Goal: Task Accomplishment & Management: Manage account settings

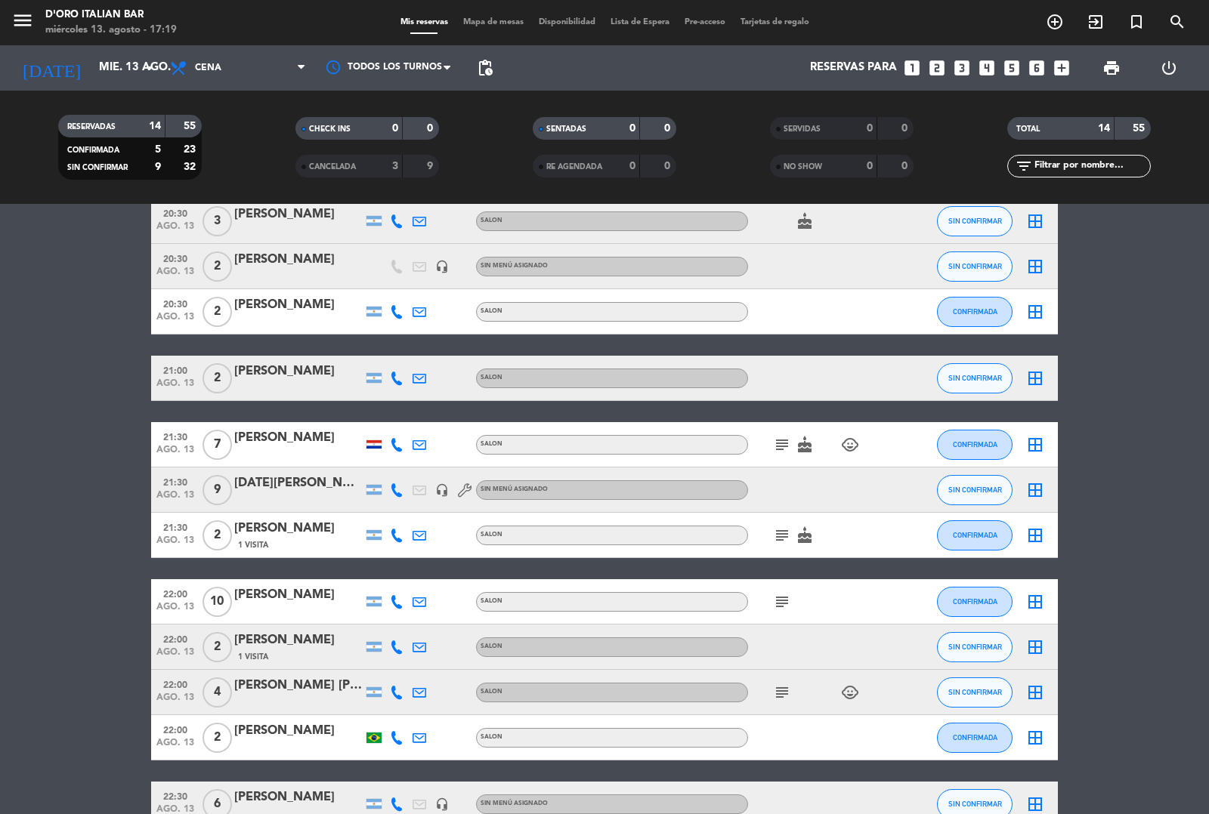
scroll to position [224, 0]
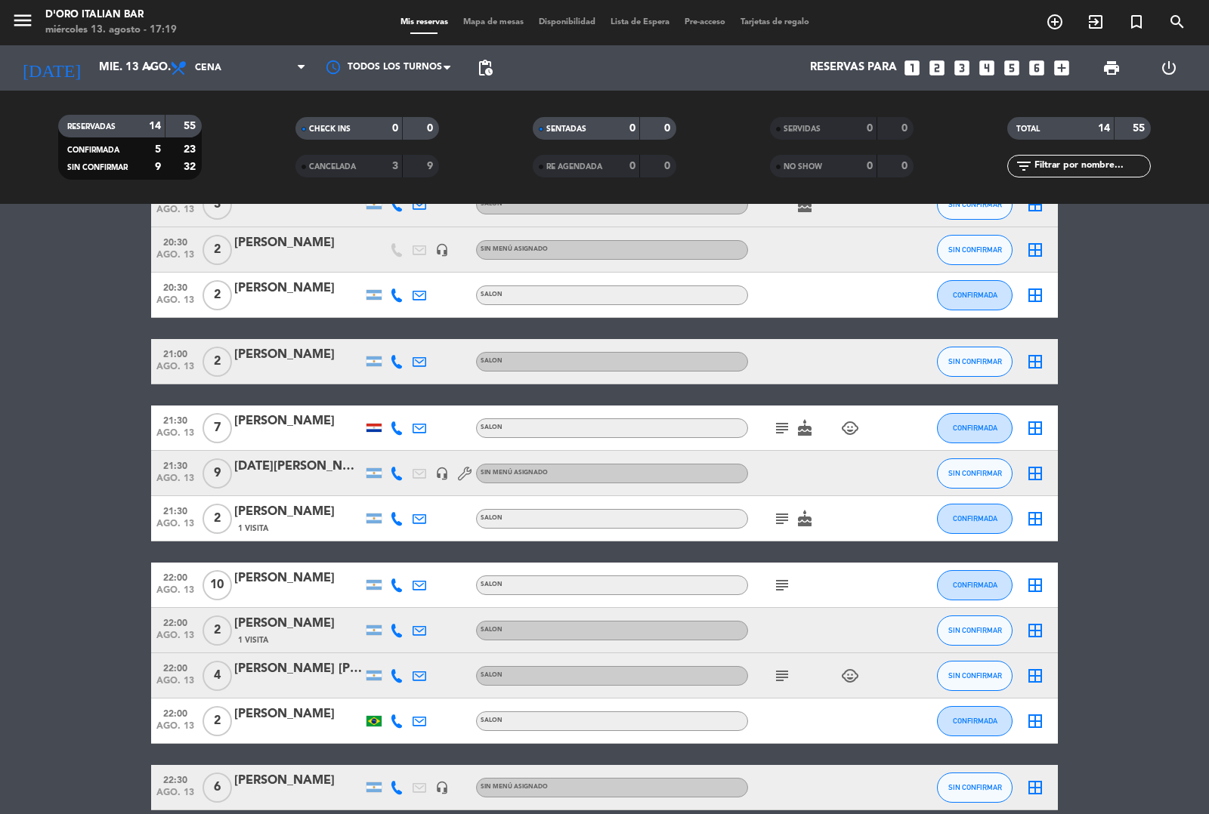
click at [803, 429] on icon "cake" at bounding box center [805, 428] width 18 height 18
click at [1130, 474] on bookings-row "19:30 ago. 13 2 [PERSON_NAME] SALON cake SIN CONFIRMAR border_all 20:00 ago. 13…" at bounding box center [604, 430] width 1209 height 762
click at [802, 521] on icon "cake" at bounding box center [805, 519] width 18 height 18
click at [1161, 516] on bookings-row "19:30 ago. 13 2 [PERSON_NAME] SALON cake SIN CONFIRMAR border_all 20:00 ago. 13…" at bounding box center [604, 430] width 1209 height 762
click at [847, 684] on icon "child_care" at bounding box center [850, 676] width 18 height 18
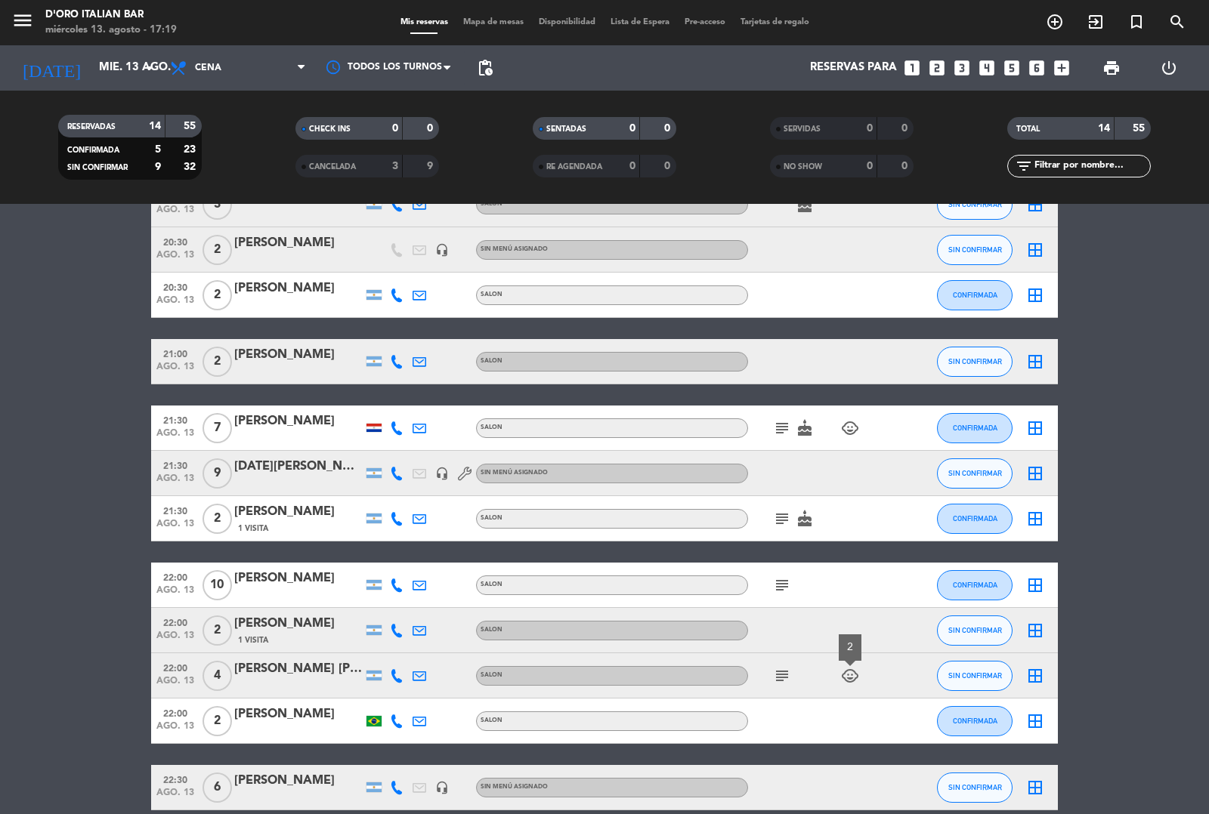
click at [1175, 614] on bookings-row "19:30 ago. 13 2 [PERSON_NAME] SALON cake SIN CONFIRMAR border_all 20:00 ago. 13…" at bounding box center [604, 430] width 1209 height 762
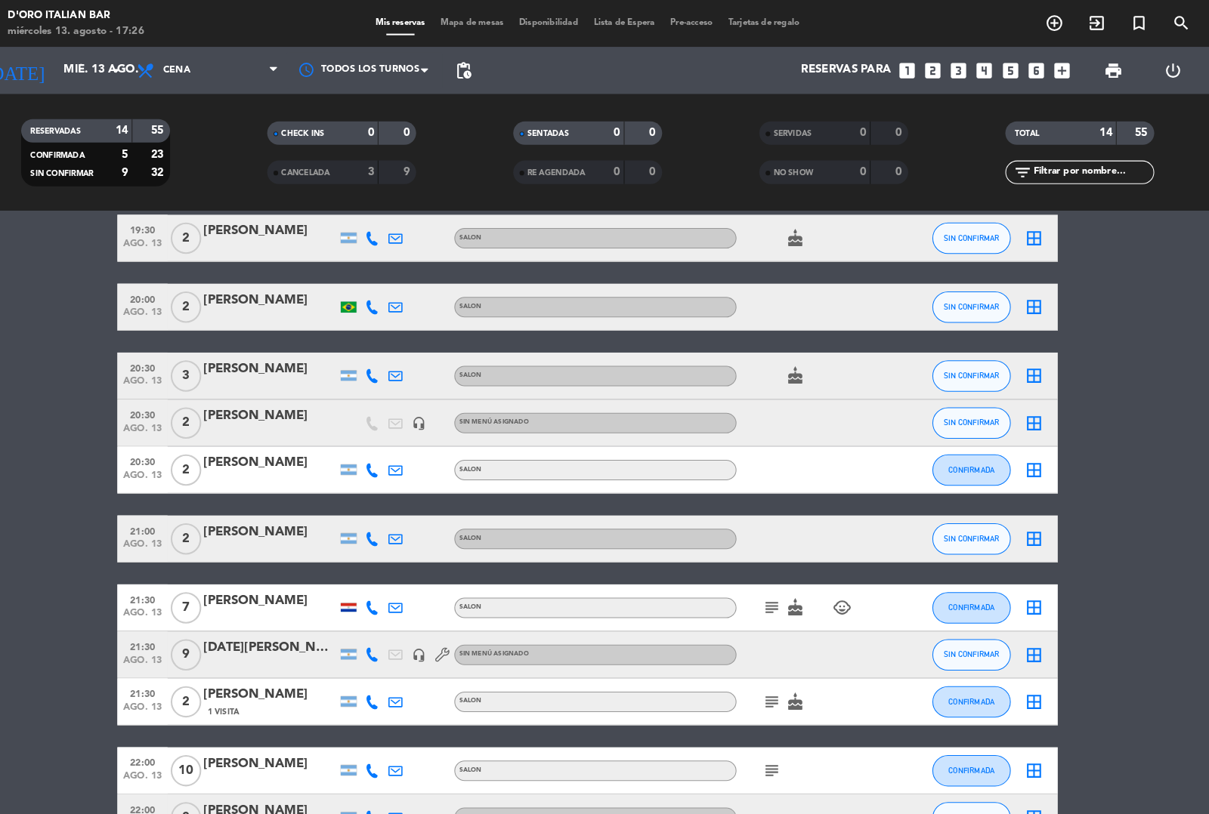
scroll to position [63, 0]
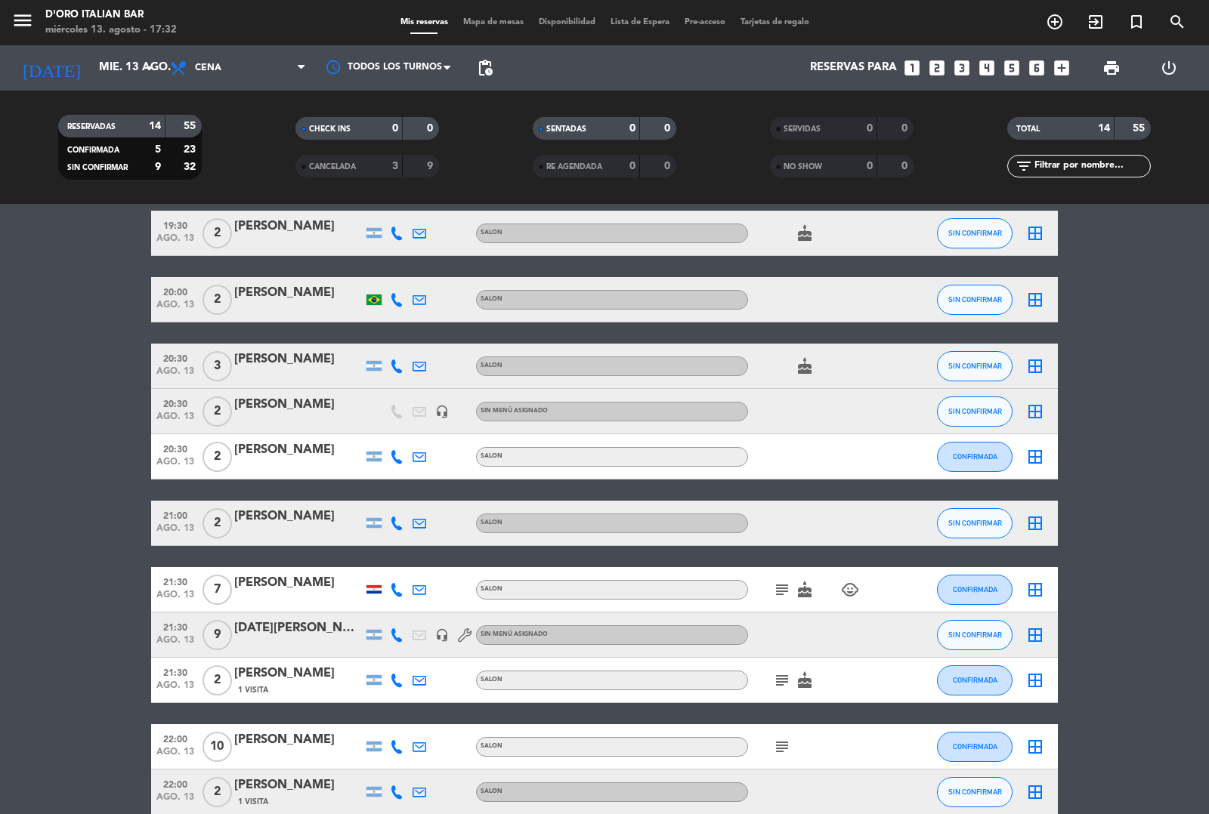
click at [316, 530] on div at bounding box center [298, 533] width 128 height 12
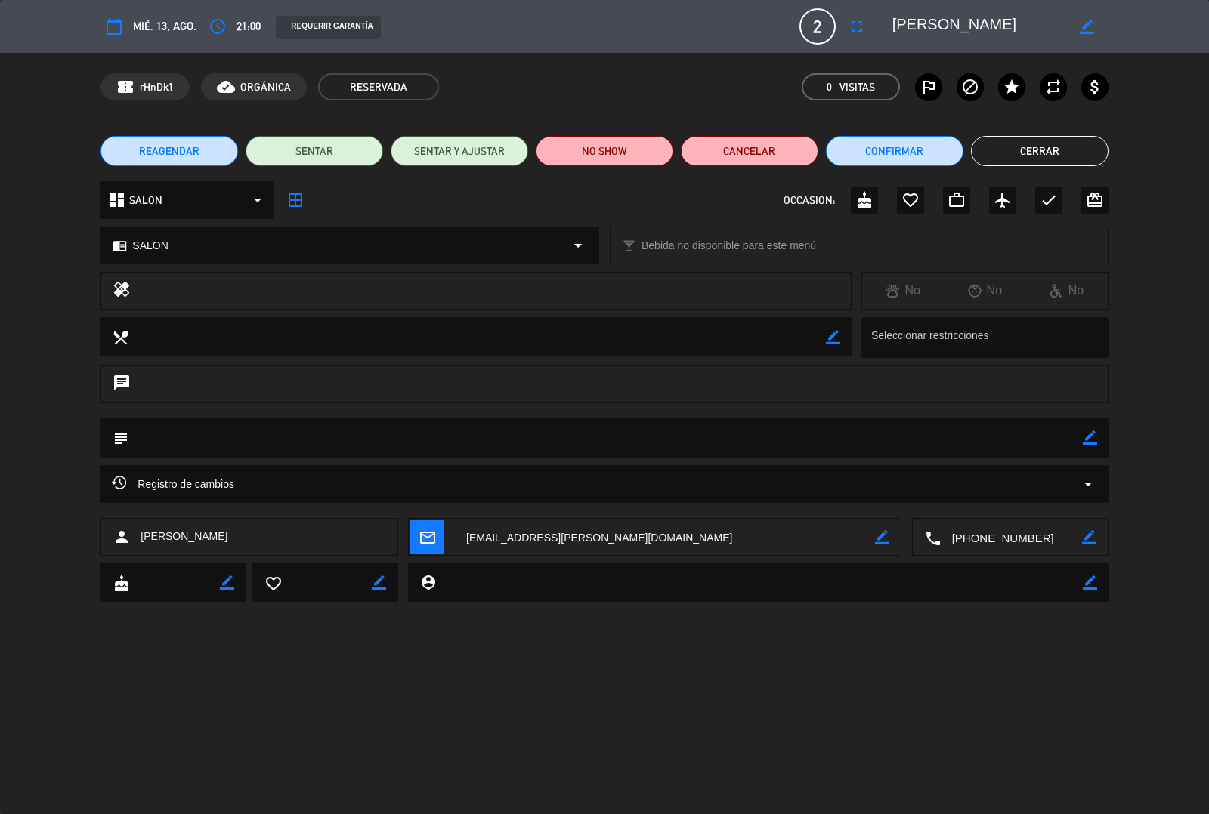
click at [1039, 162] on button "Cerrar" at bounding box center [1040, 151] width 138 height 30
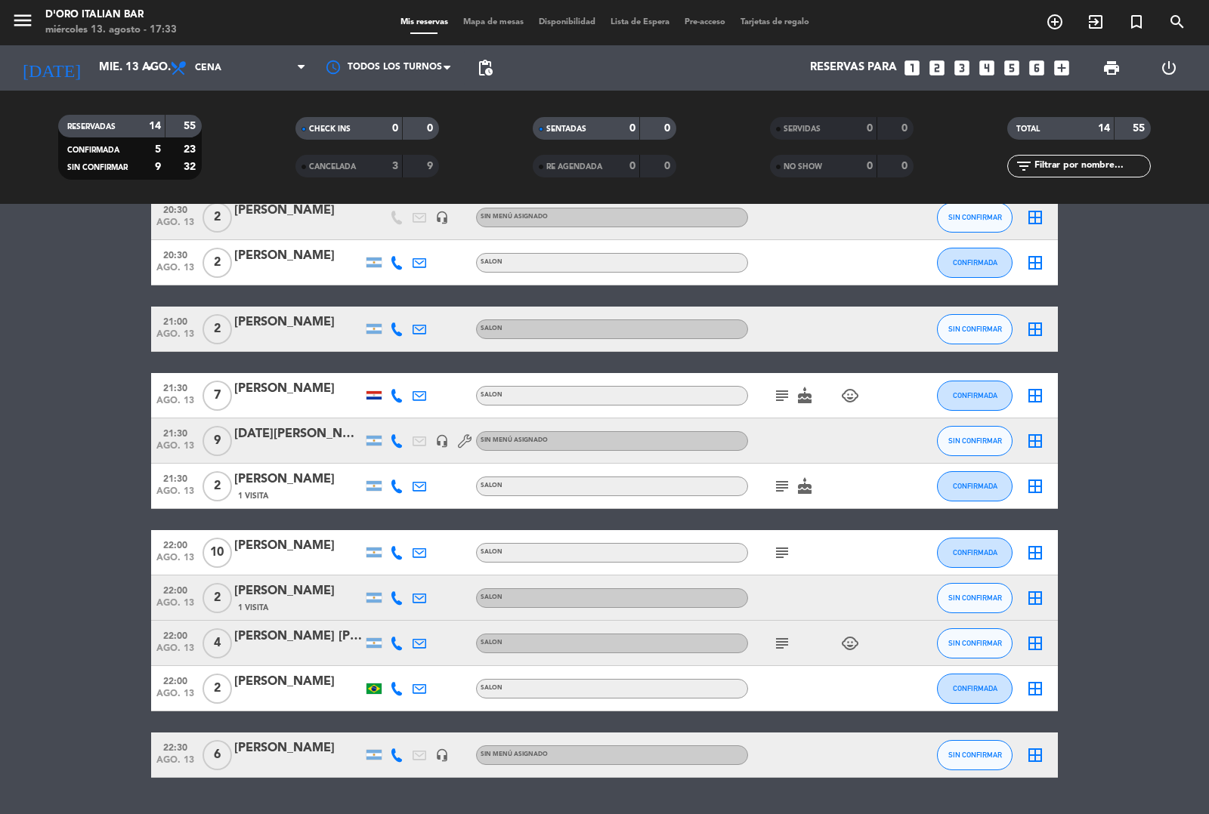
scroll to position [295, 0]
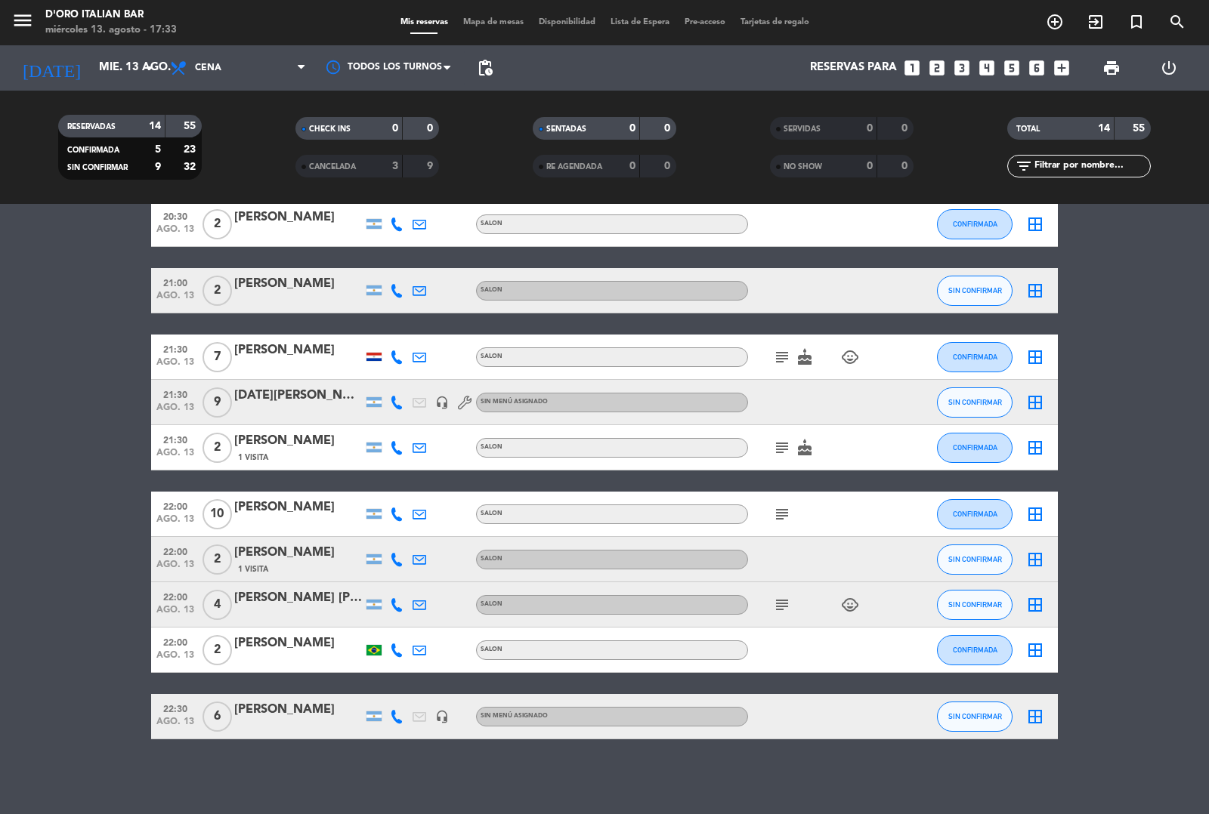
click at [397, 716] on icon at bounding box center [397, 717] width 14 height 14
click at [733, 780] on div "No hay notas para este servicio. Haz clic para agregar una 19:30 ago. 13 2 [PER…" at bounding box center [604, 509] width 1209 height 610
click at [980, 718] on span "SIN CONFIRMAR" at bounding box center [975, 716] width 54 height 8
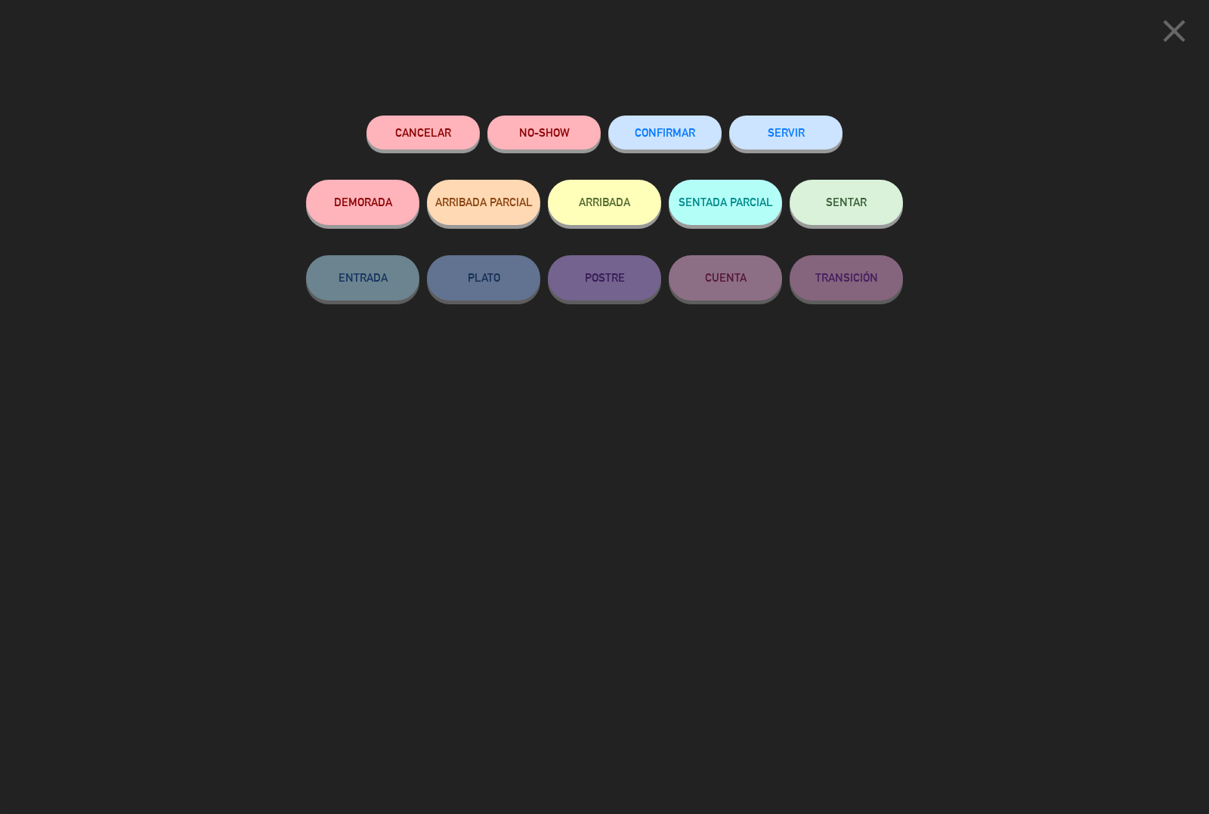
click at [643, 139] on span "CONFIRMAR" at bounding box center [665, 132] width 60 height 13
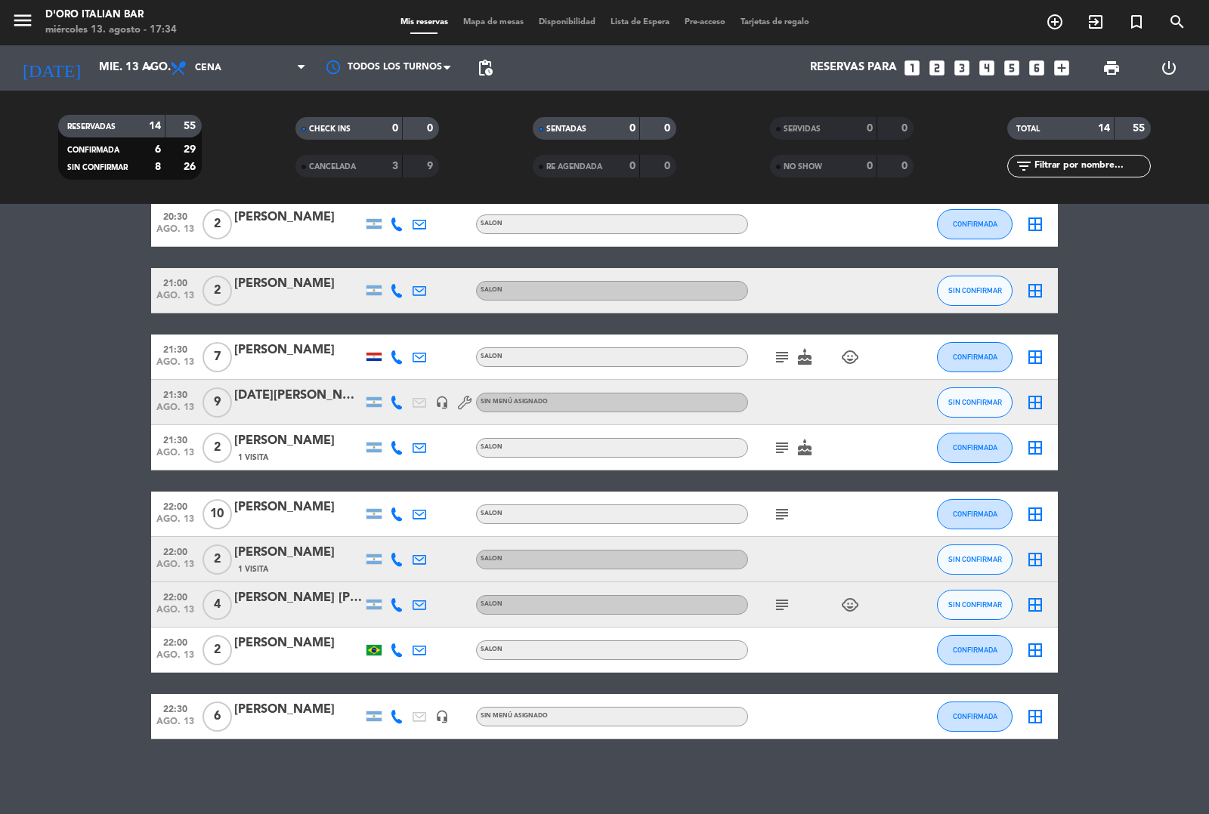
click at [782, 608] on icon "subject" at bounding box center [782, 605] width 18 height 18
click at [397, 610] on icon at bounding box center [397, 605] width 14 height 14
click at [774, 604] on icon "subject" at bounding box center [782, 605] width 18 height 18
click at [1130, 604] on bookings-row "19:30 ago. 13 2 [PERSON_NAME] SALON cake SIN CONFIRMAR border_all 20:00 ago. 13…" at bounding box center [604, 359] width 1209 height 762
click at [418, 604] on icon at bounding box center [420, 605] width 14 height 14
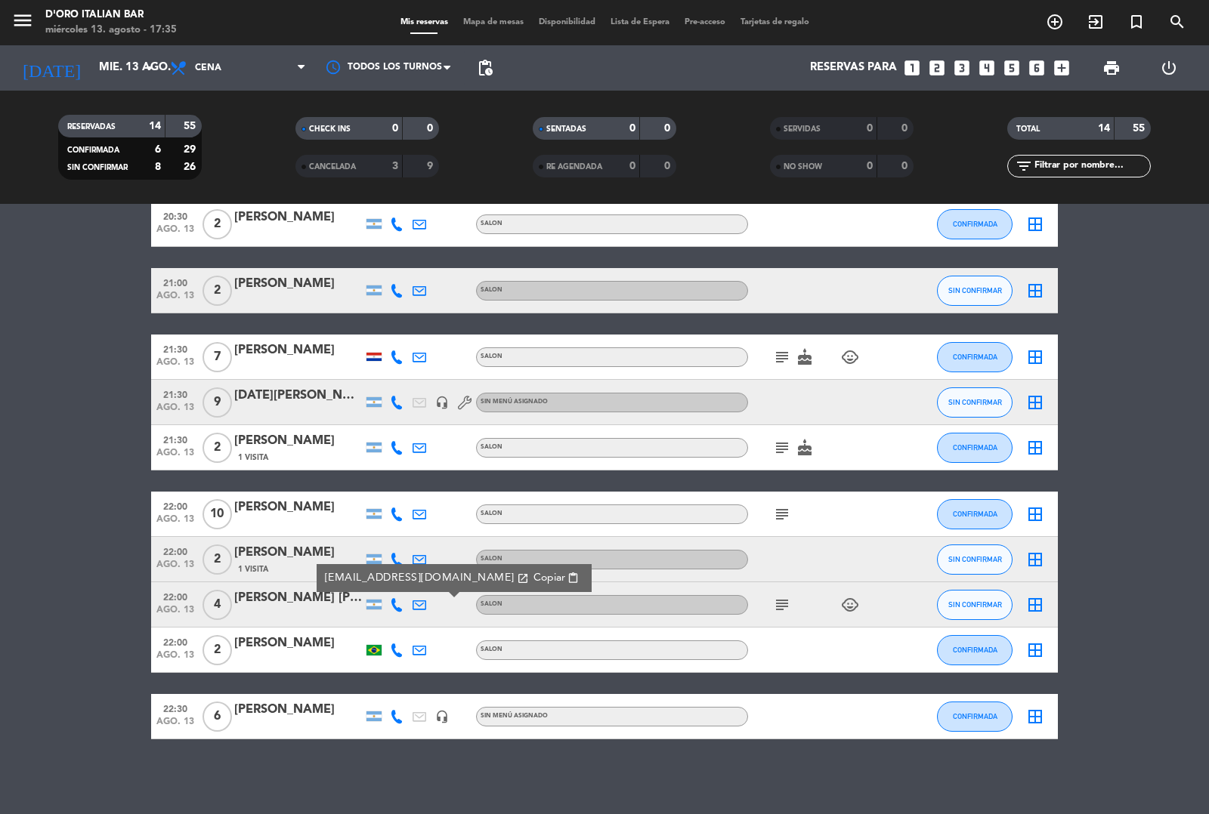
click at [397, 604] on icon at bounding box center [397, 605] width 14 height 14
click at [779, 515] on icon "subject" at bounding box center [782, 514] width 18 height 18
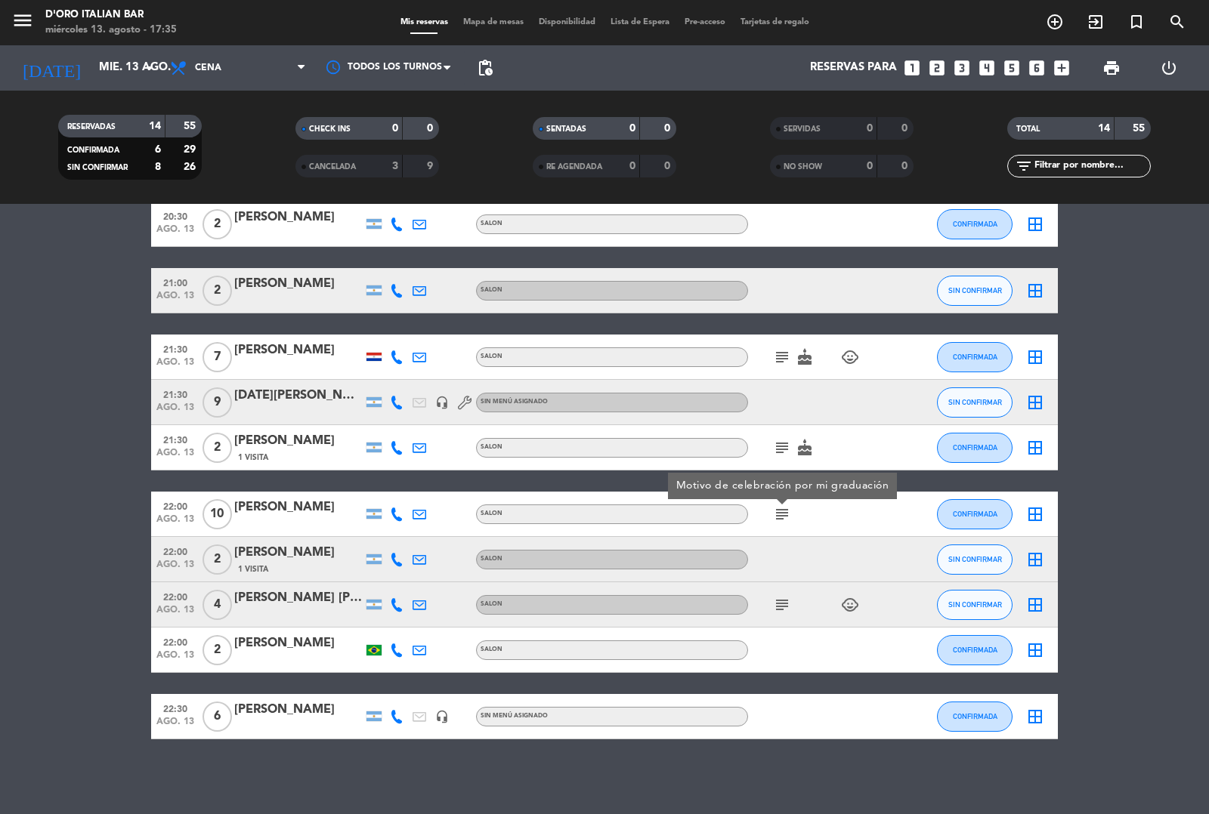
click at [1173, 666] on bookings-row "19:30 ago. 13 2 [PERSON_NAME] SALON cake SIN CONFIRMAR border_all 20:00 ago. 13…" at bounding box center [604, 359] width 1209 height 762
click at [397, 603] on icon at bounding box center [397, 605] width 14 height 14
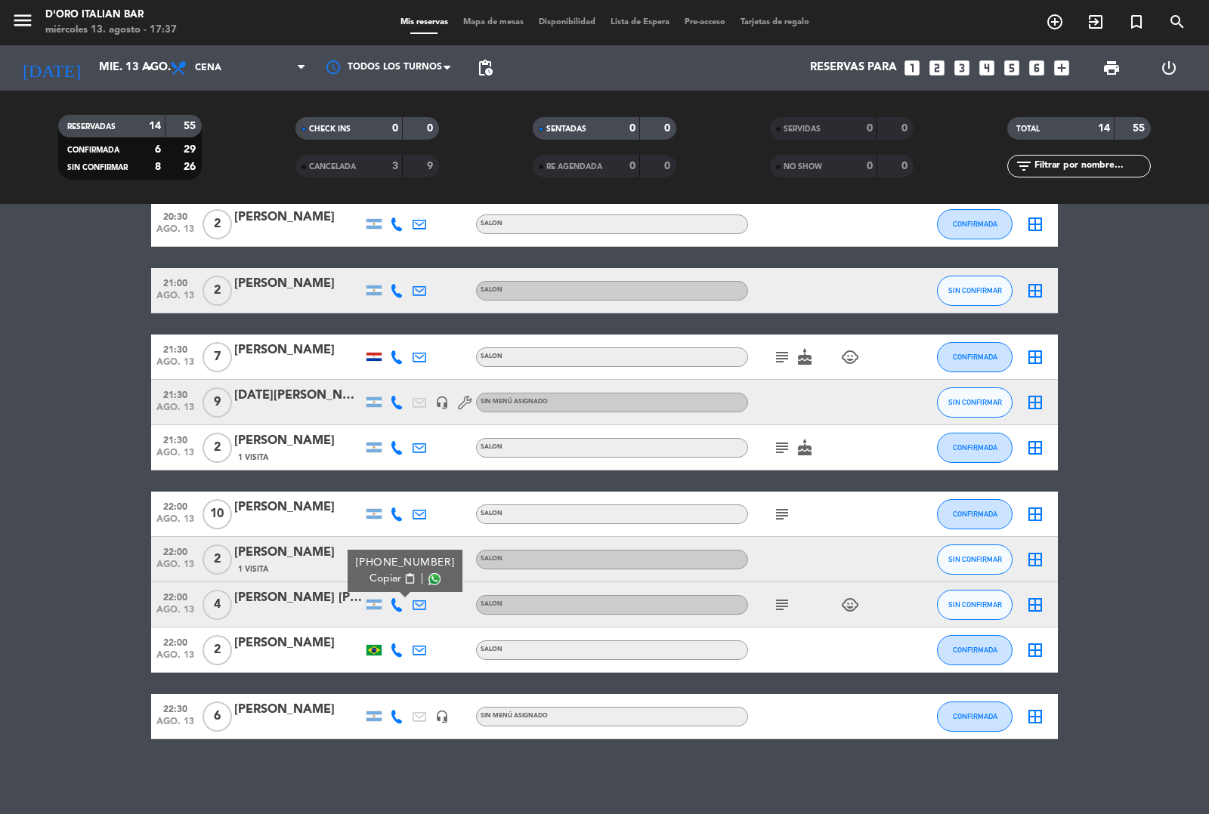
click at [122, 688] on bookings-row "19:30 ago. 13 2 [PERSON_NAME] SALON cake SIN CONFIRMAR border_all 20:00 ago. 13…" at bounding box center [604, 359] width 1209 height 762
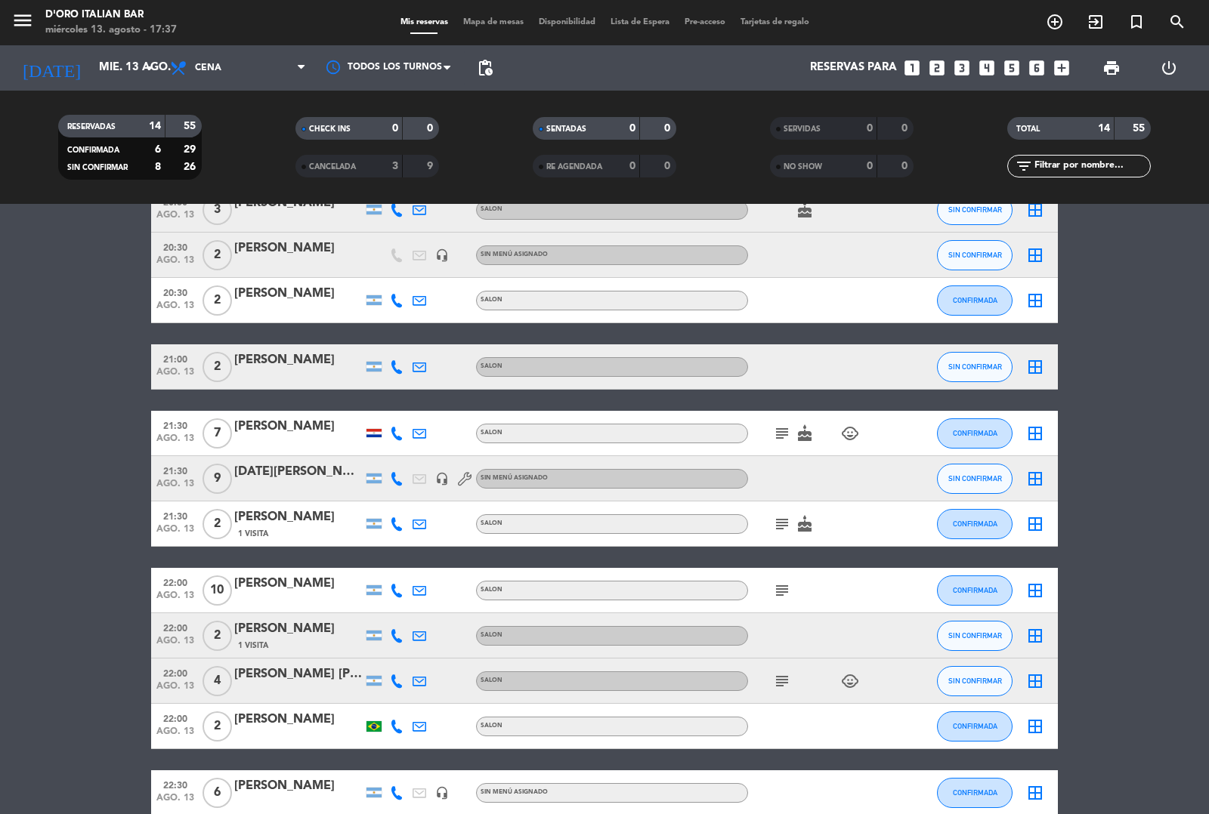
scroll to position [183, 0]
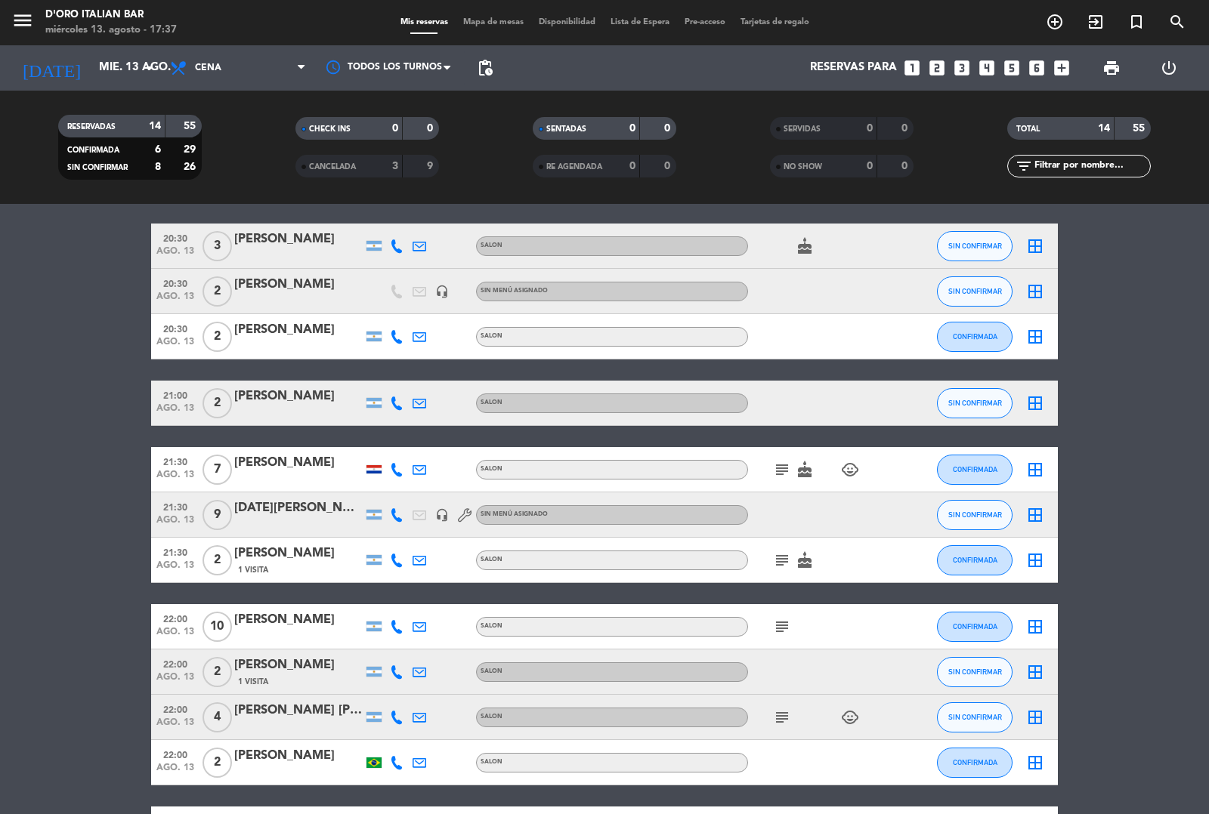
click at [394, 518] on icon at bounding box center [397, 515] width 14 height 14
click at [787, 463] on icon "subject" at bounding box center [782, 470] width 18 height 18
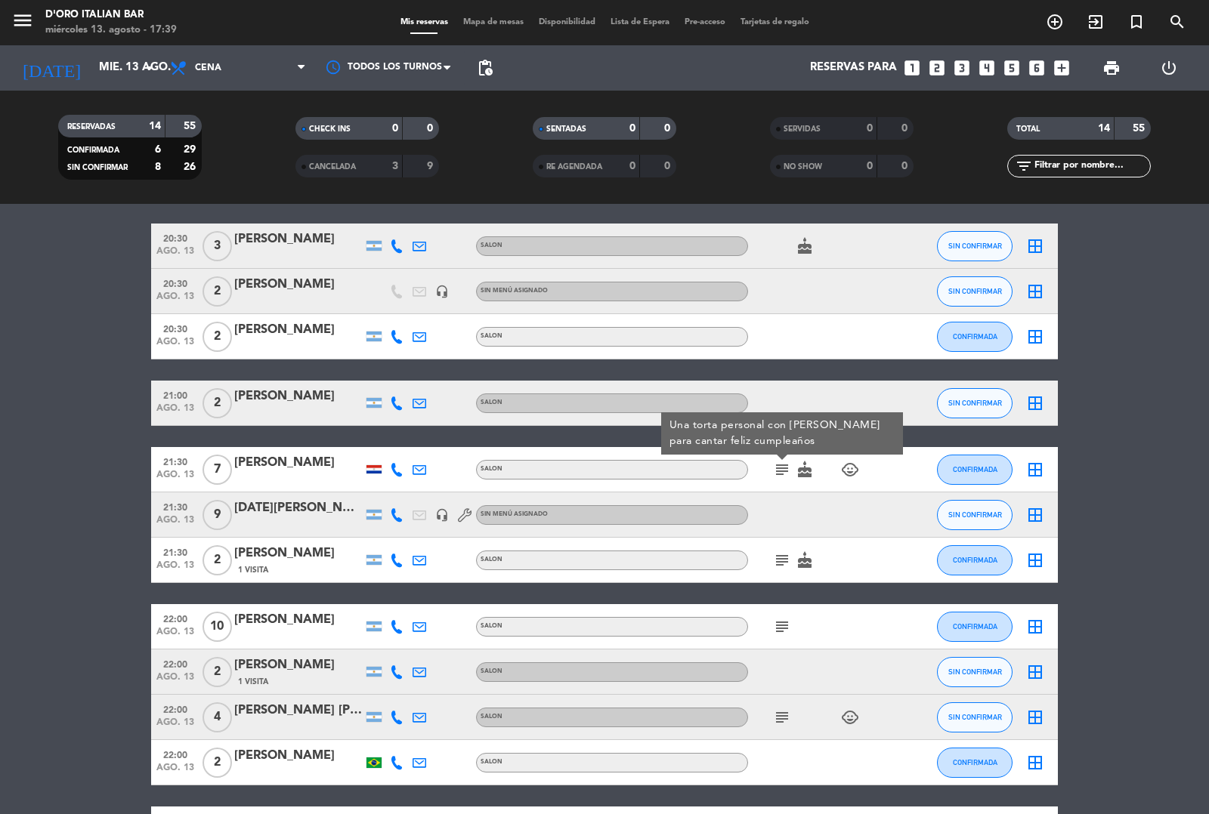
click at [397, 516] on icon at bounding box center [397, 515] width 14 height 14
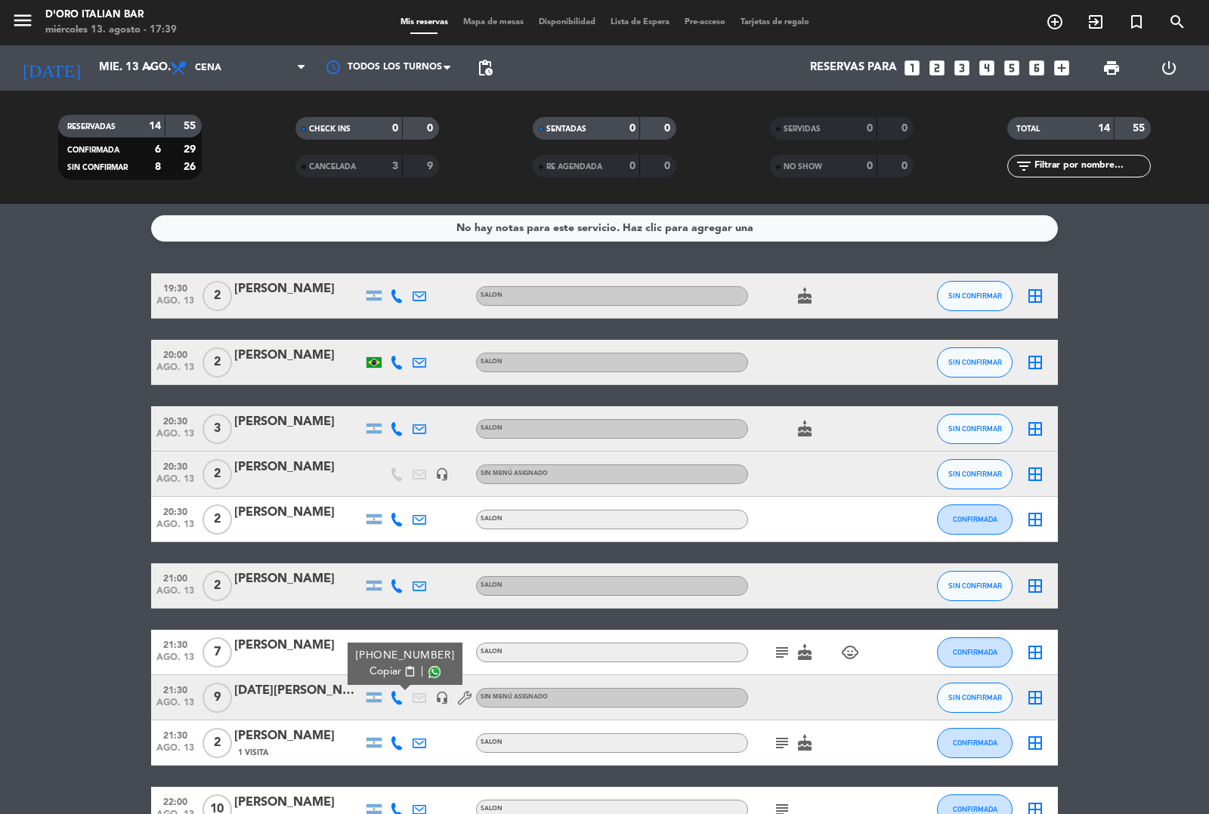
scroll to position [2, 0]
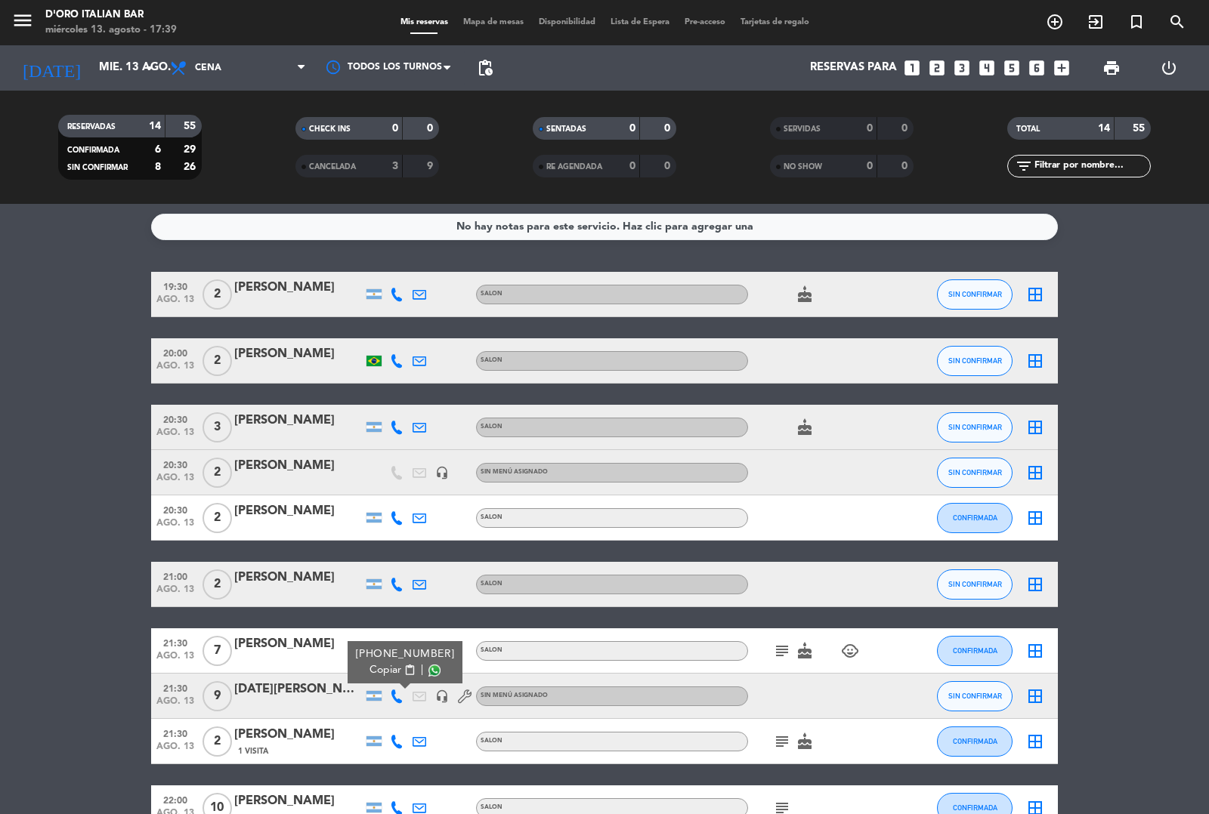
click at [417, 425] on icon at bounding box center [420, 428] width 14 height 14
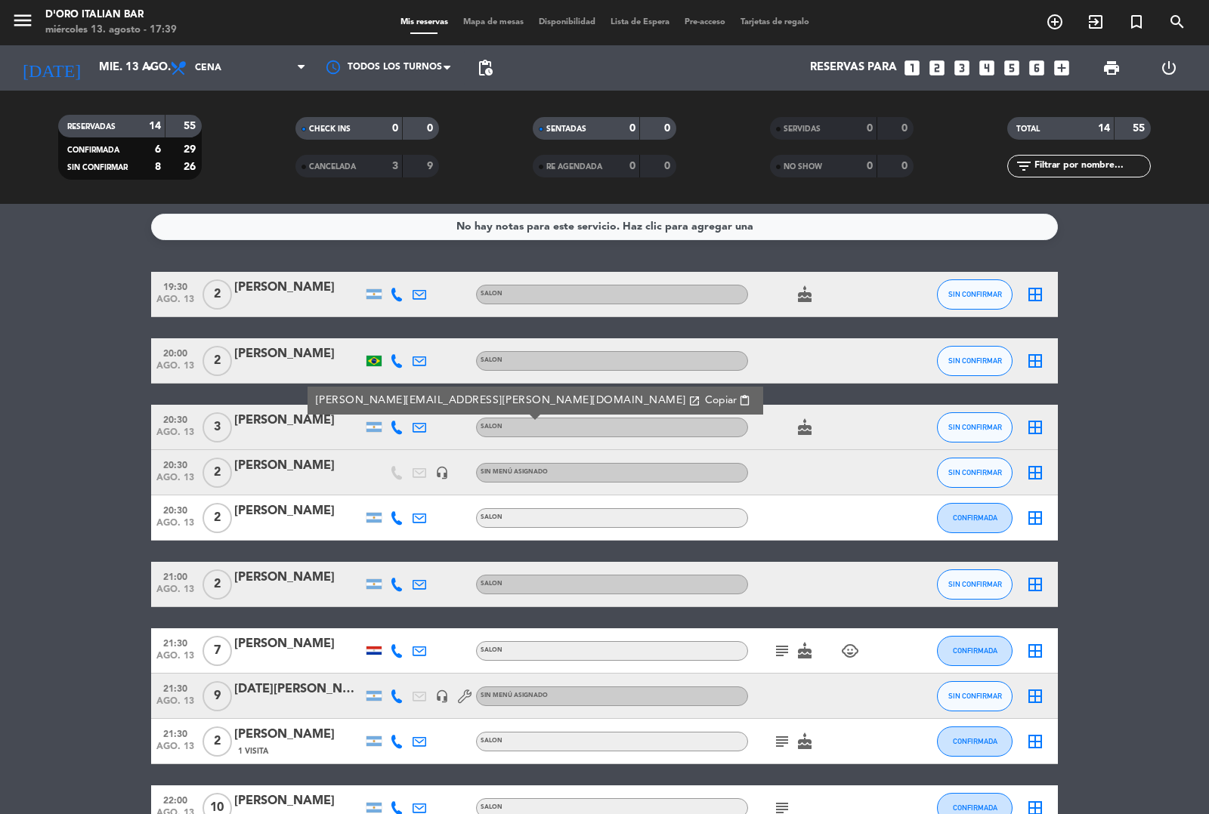
click at [394, 425] on icon at bounding box center [397, 428] width 14 height 14
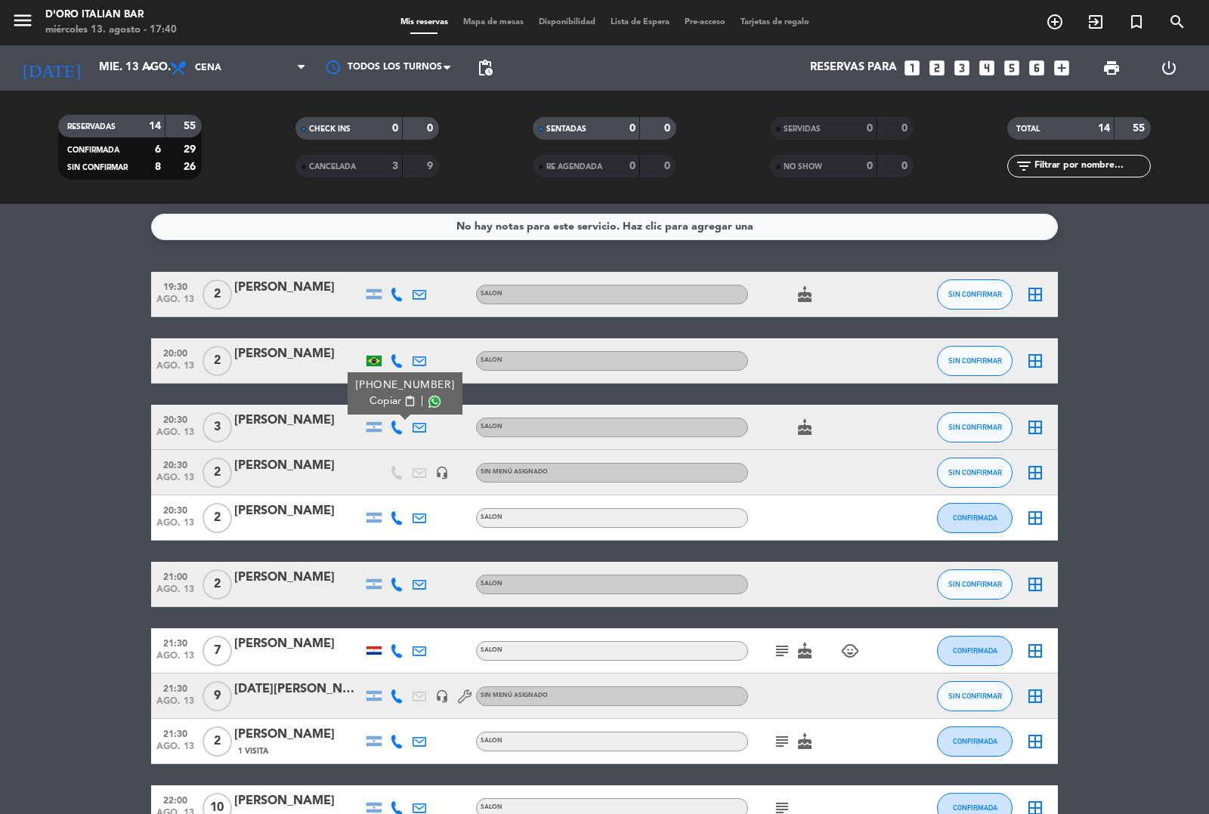
scroll to position [0, 0]
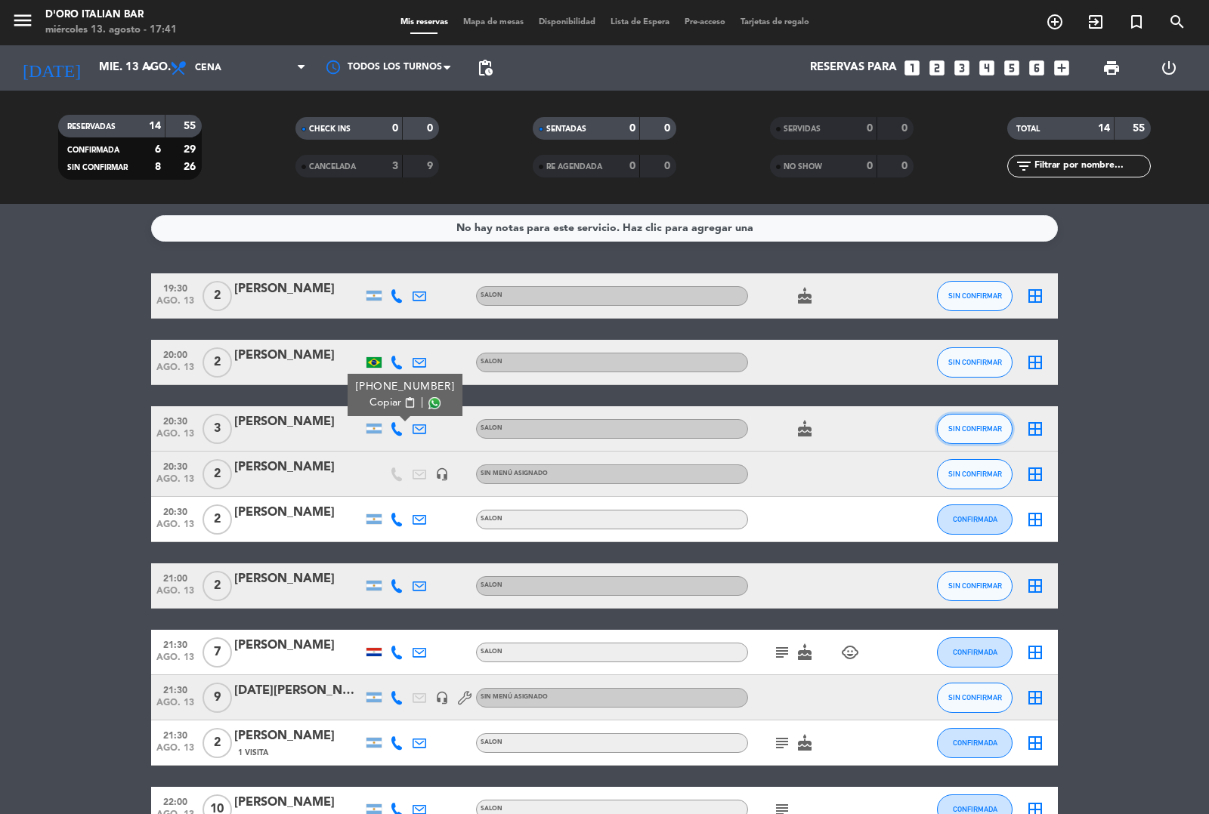
click at [977, 428] on span "SIN CONFIRMAR" at bounding box center [975, 429] width 54 height 8
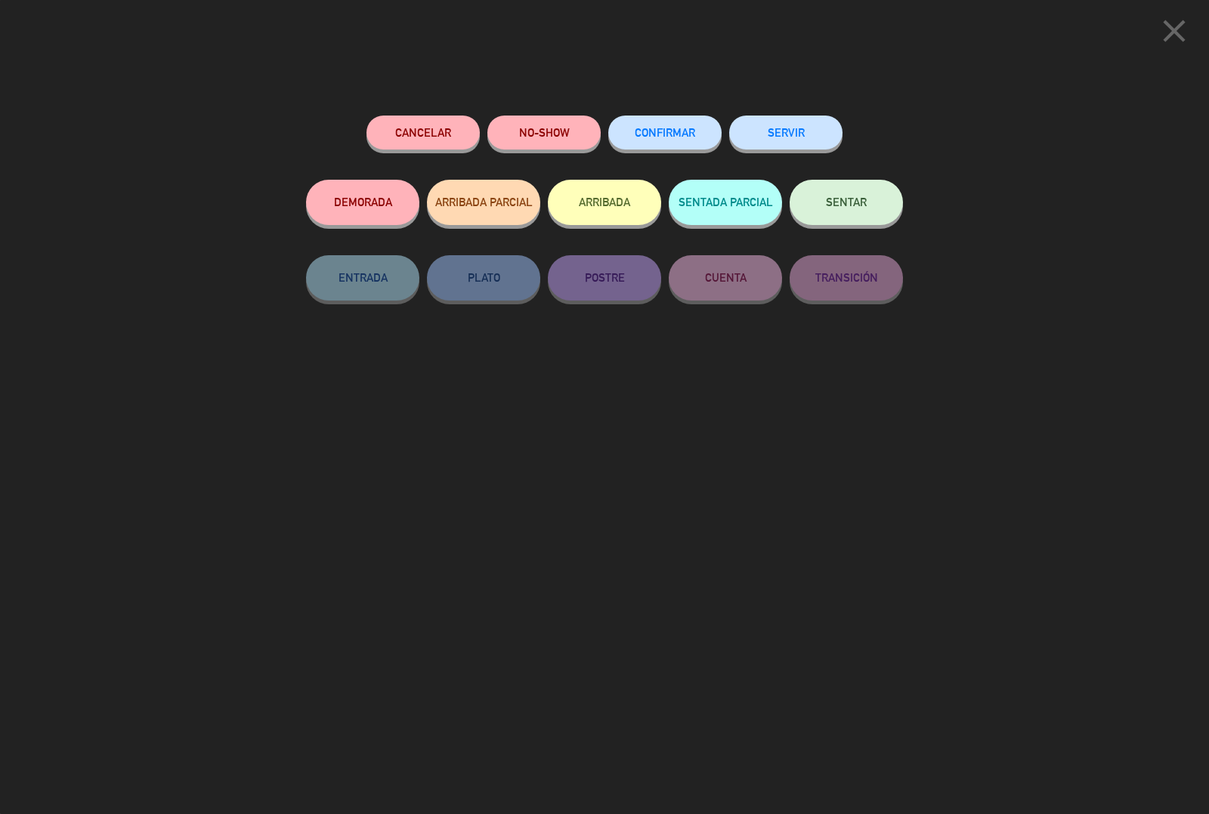
click at [674, 126] on button "CONFIRMAR" at bounding box center [664, 133] width 113 height 34
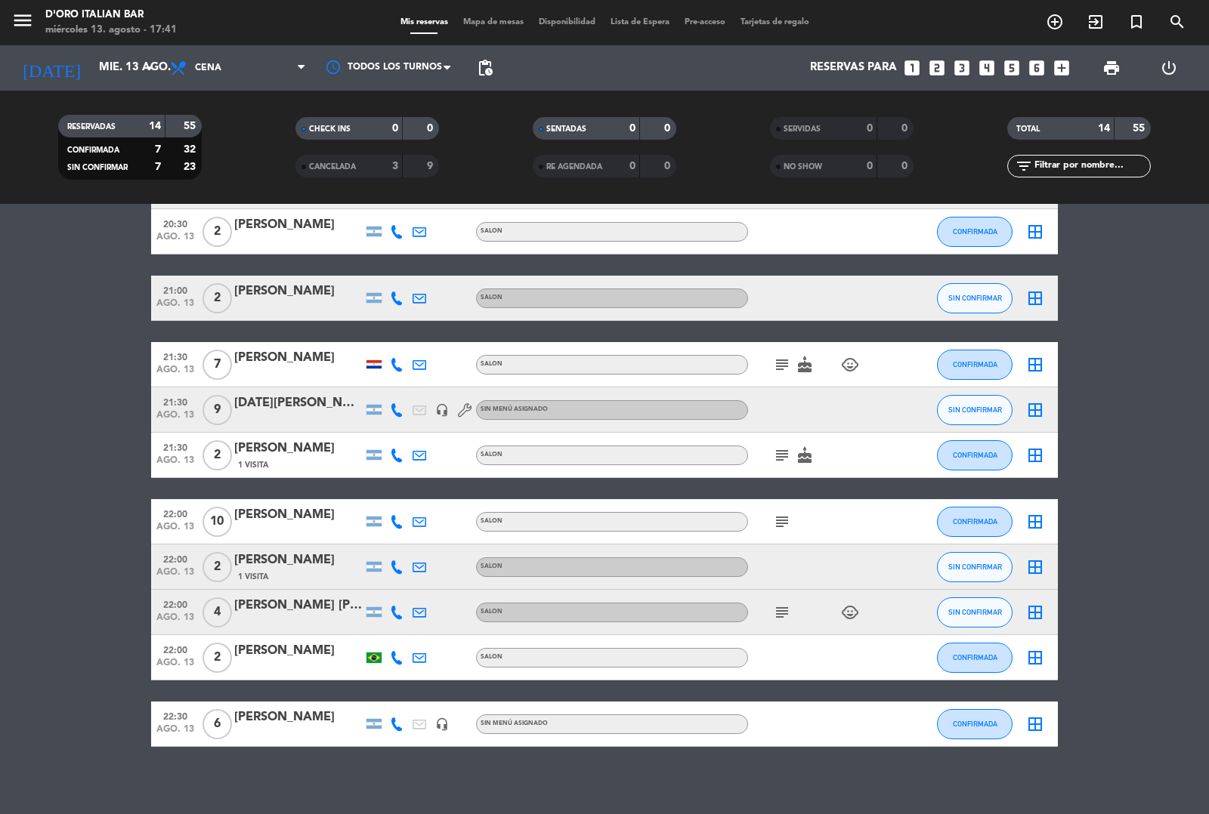
scroll to position [295, 0]
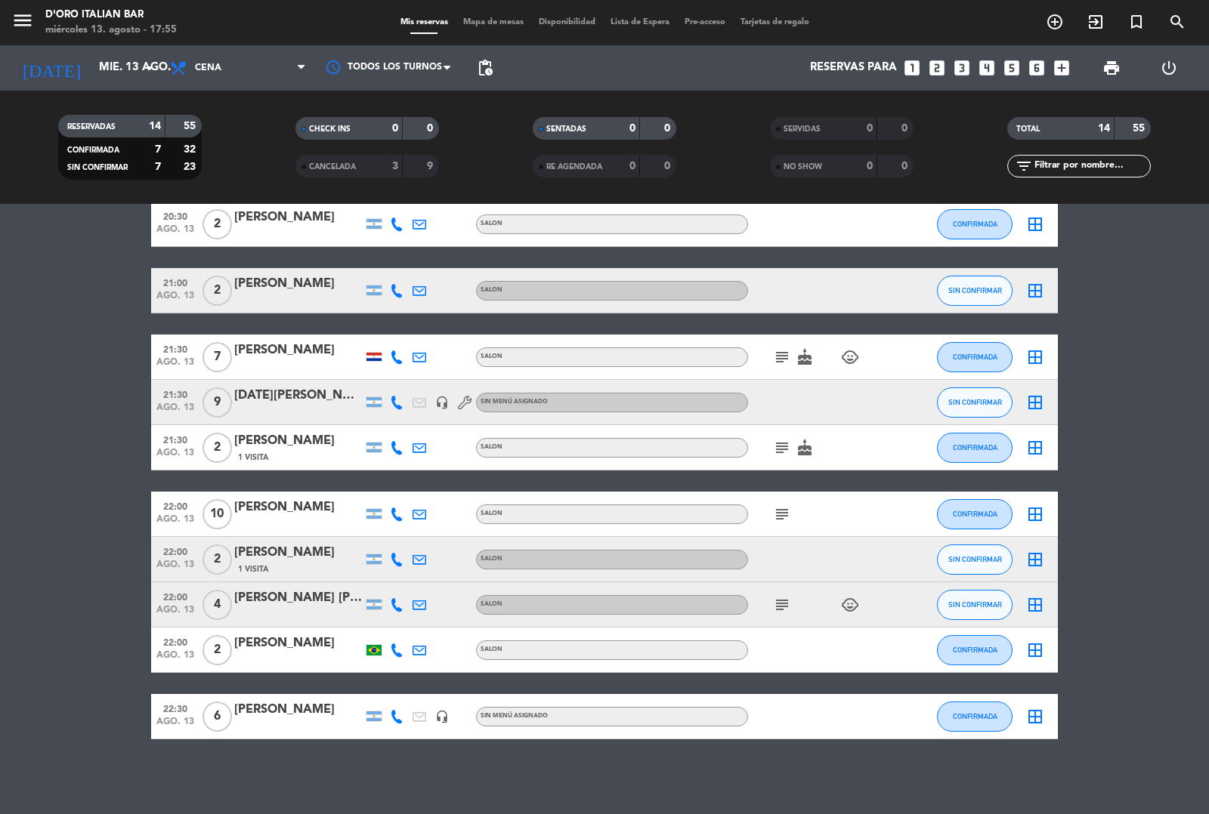
click at [1083, 201] on div "RESERVADAS 14 55 CONFIRMADA 7 32 SIN CONFIRMAR 7 23 CHECK INS 0 0 CANCELADA 3 9…" at bounding box center [604, 147] width 1209 height 113
click at [938, 66] on icon "looks_two" at bounding box center [937, 68] width 20 height 20
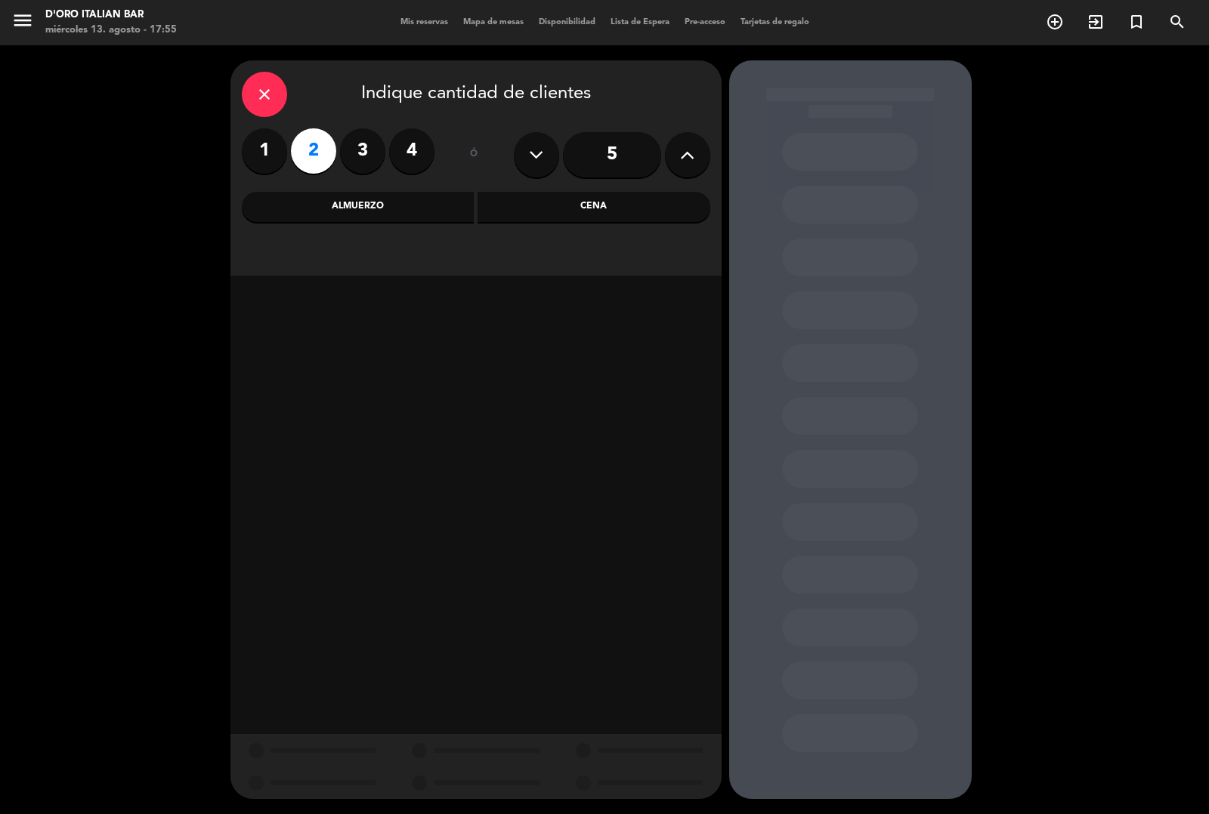
click at [583, 201] on div "Cena" at bounding box center [594, 207] width 233 height 30
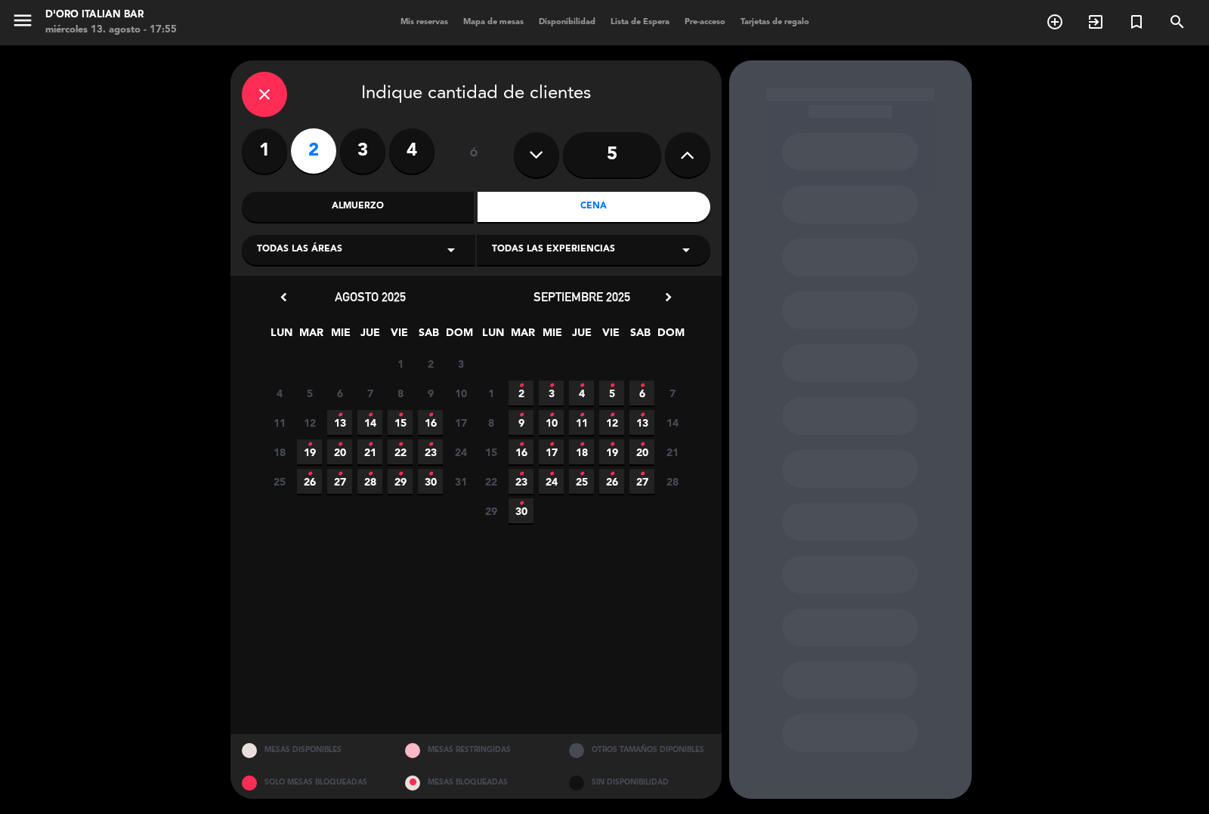
click at [340, 421] on icon "•" at bounding box center [339, 415] width 5 height 24
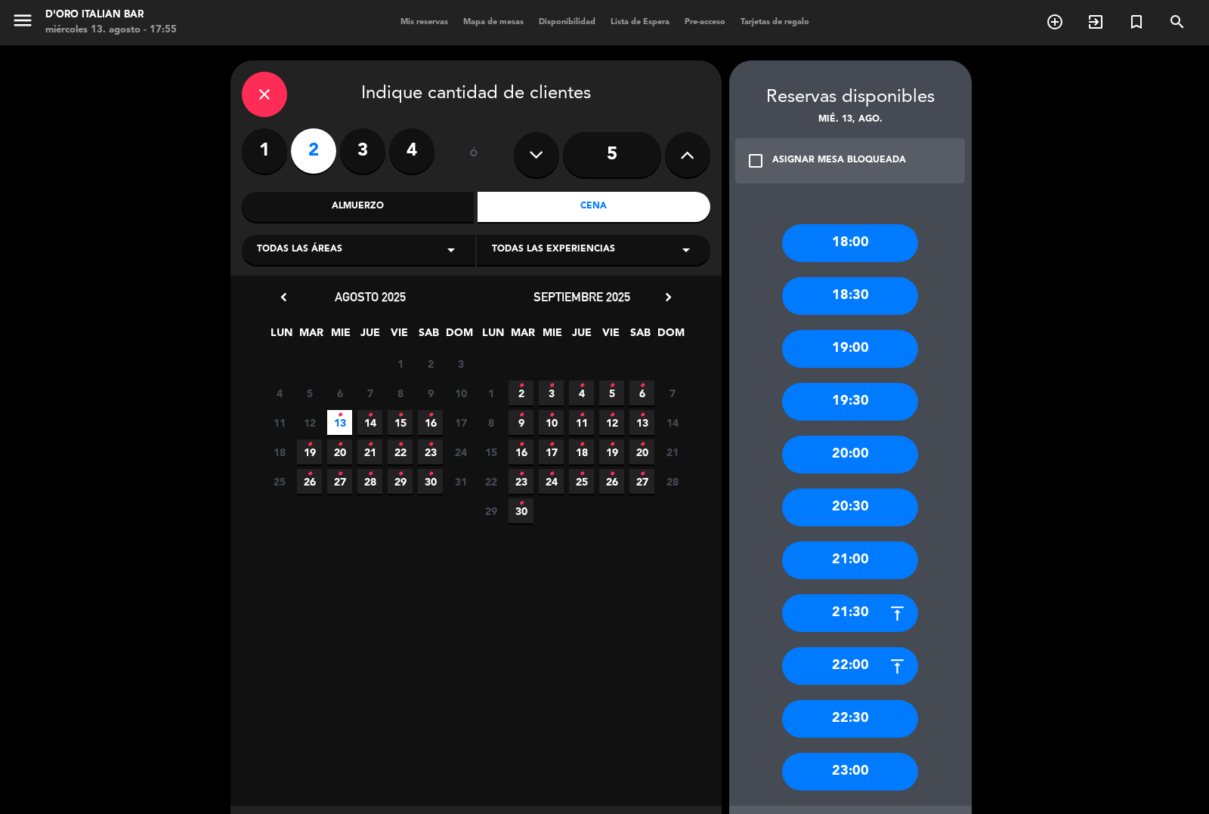
click at [835, 620] on div "21:30" at bounding box center [850, 614] width 136 height 38
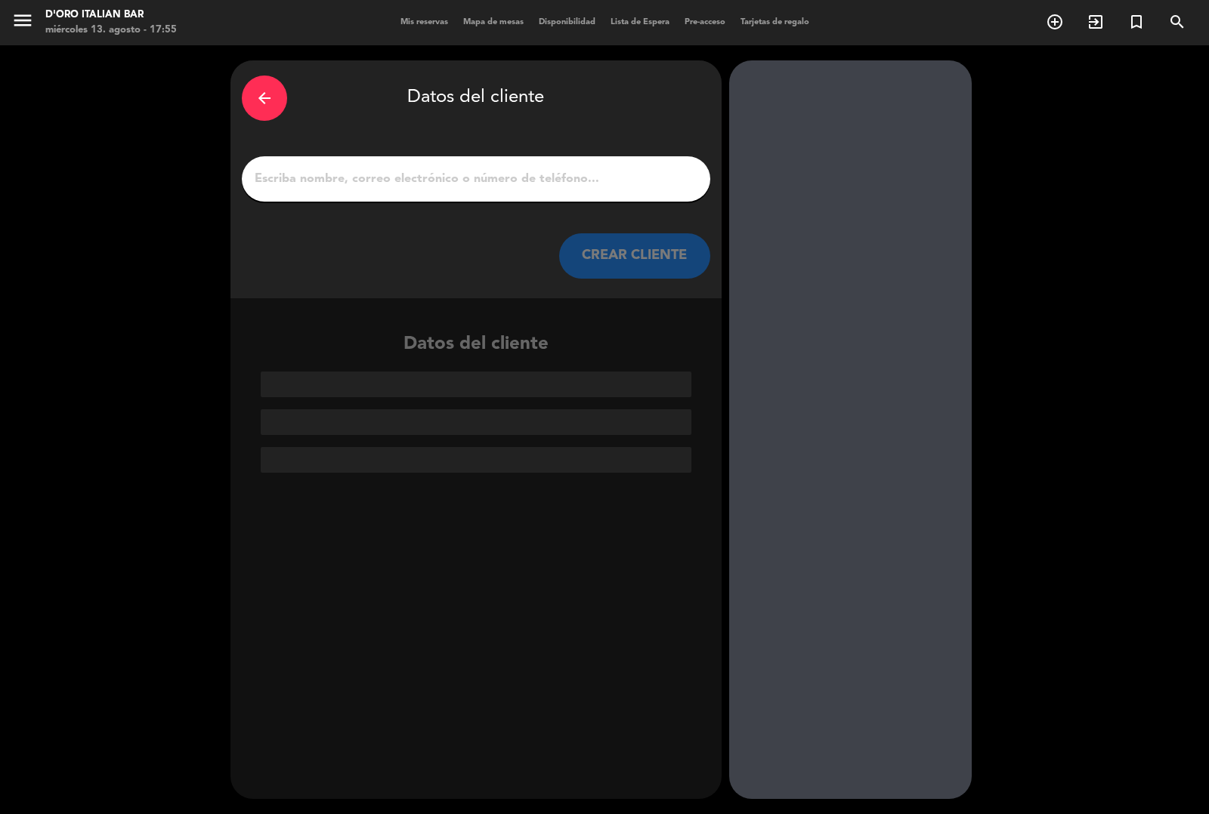
click at [424, 178] on input "1" at bounding box center [476, 178] width 446 height 21
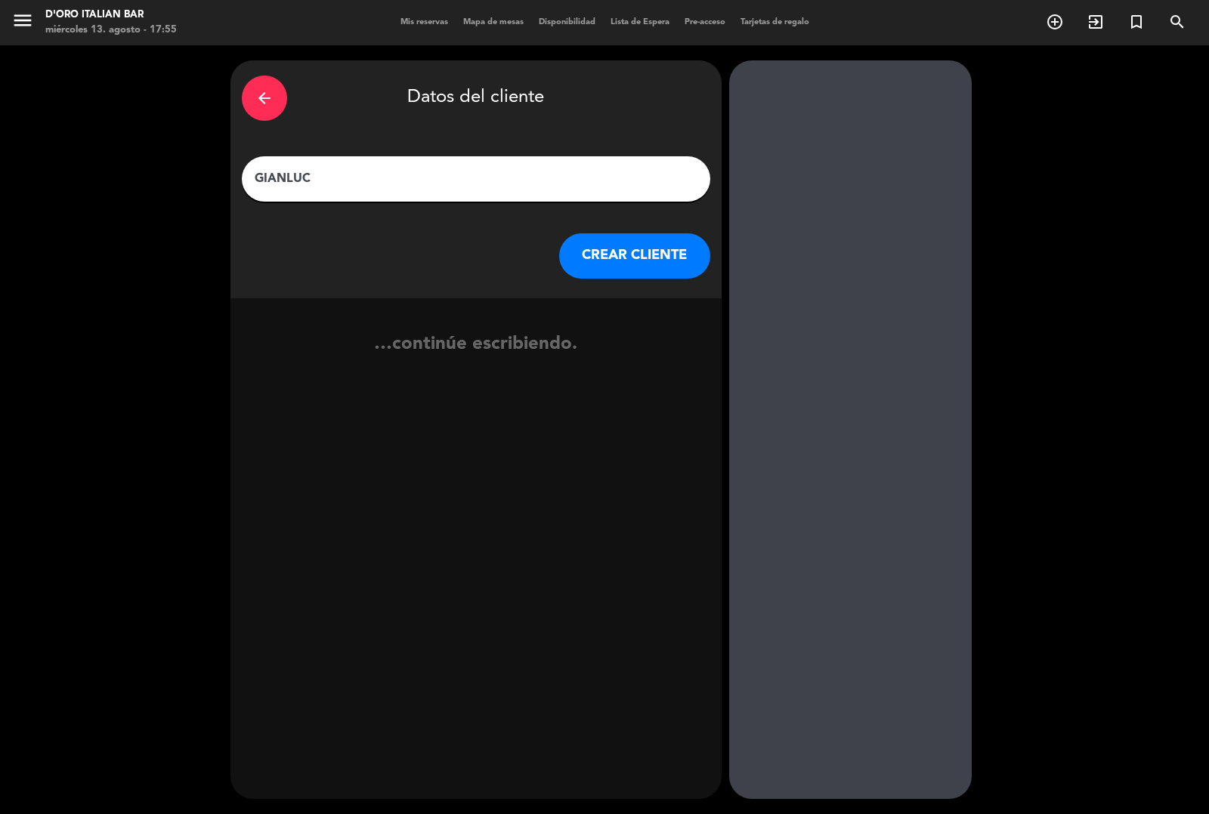
type input "[PERSON_NAME]"
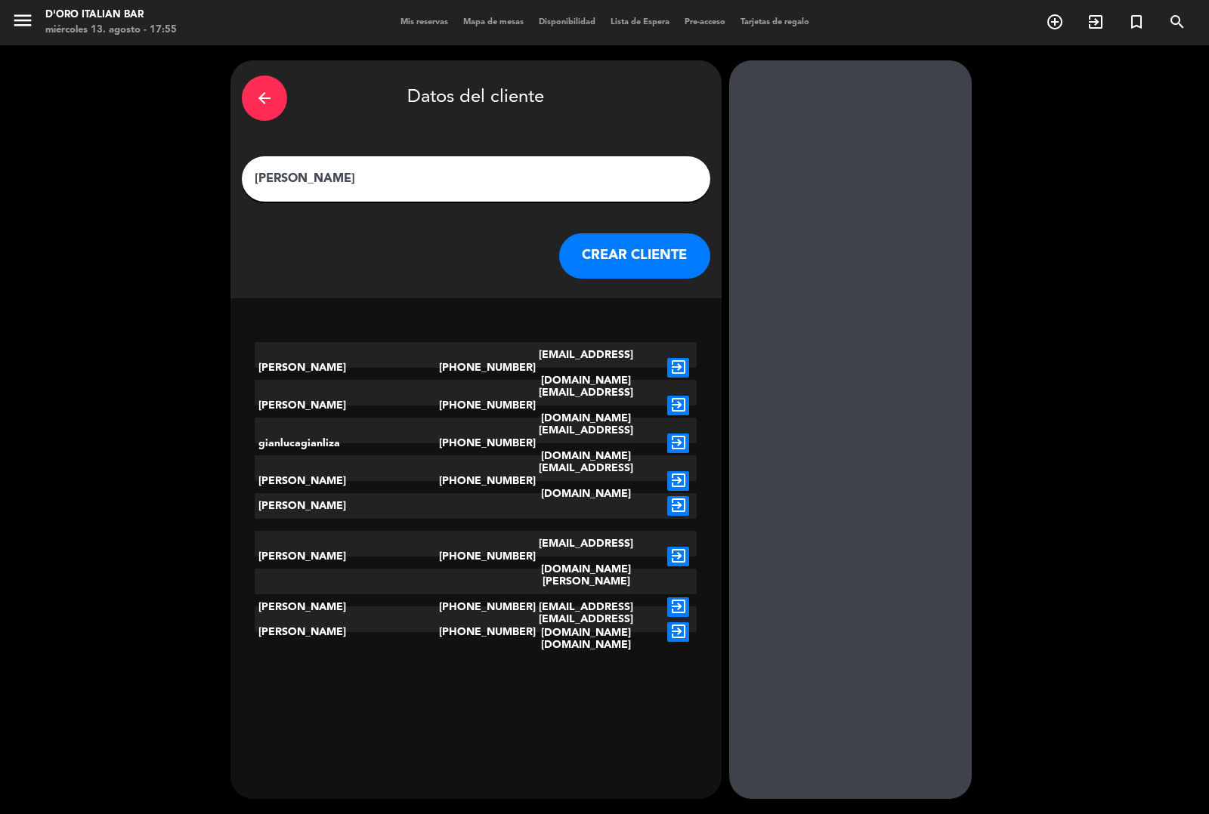
click at [638, 259] on button "CREAR CLIENTE" at bounding box center [634, 255] width 151 height 45
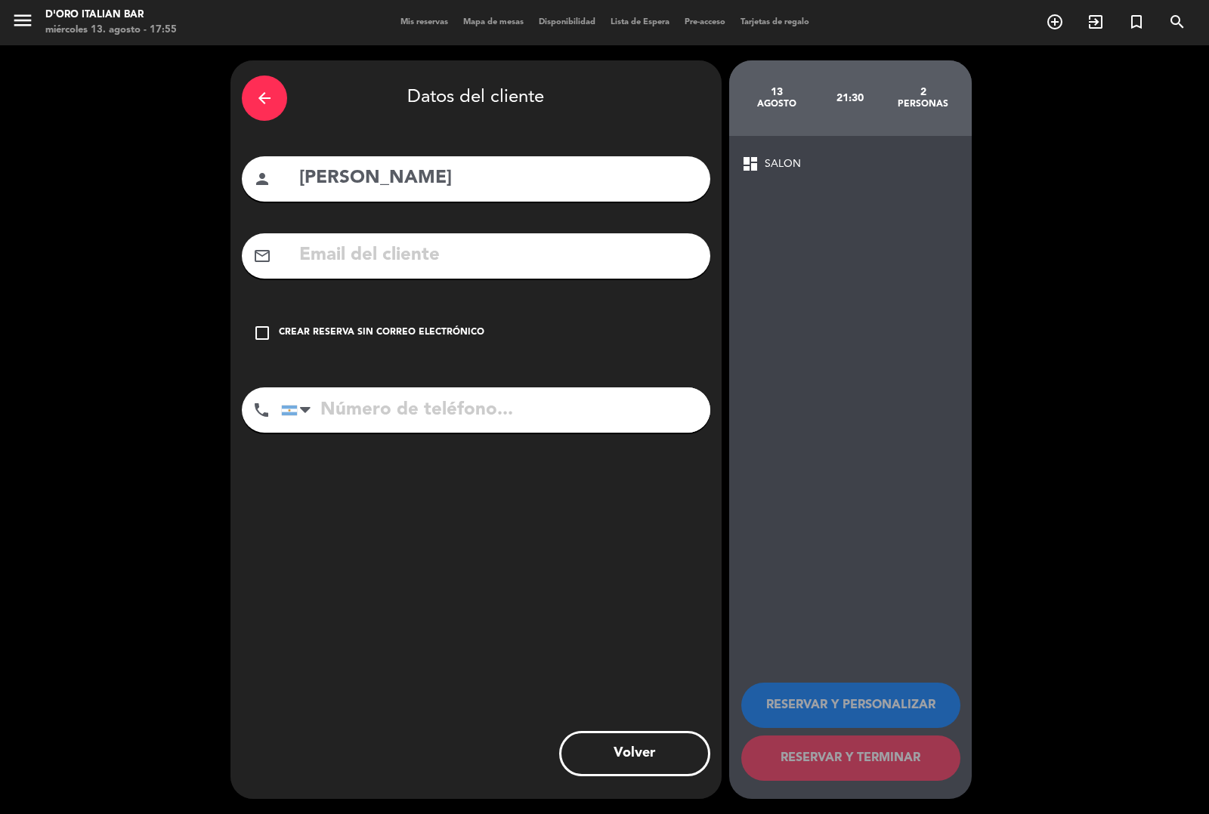
click at [280, 348] on div "check_box_outline_blank Crear reserva sin correo electrónico" at bounding box center [476, 333] width 468 height 45
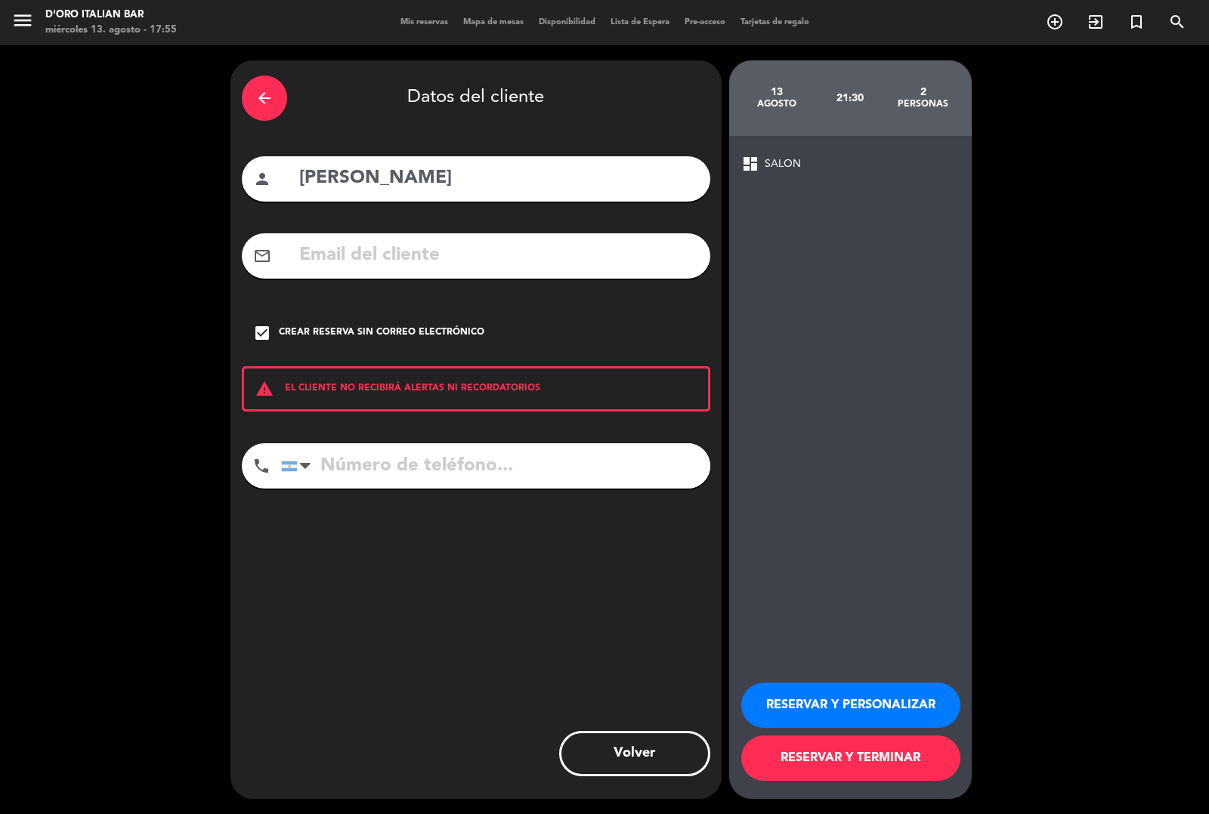
click at [376, 466] on input "tel" at bounding box center [495, 466] width 429 height 45
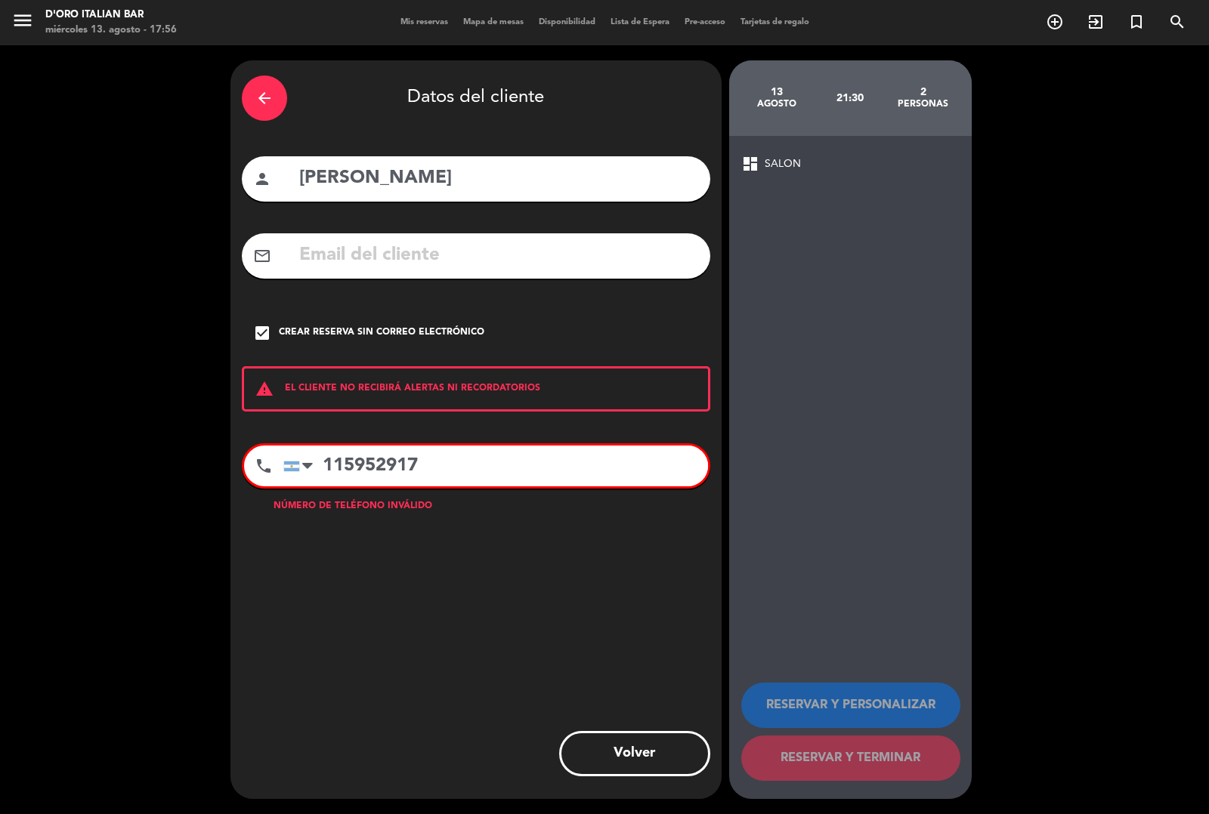
type input "1159529178"
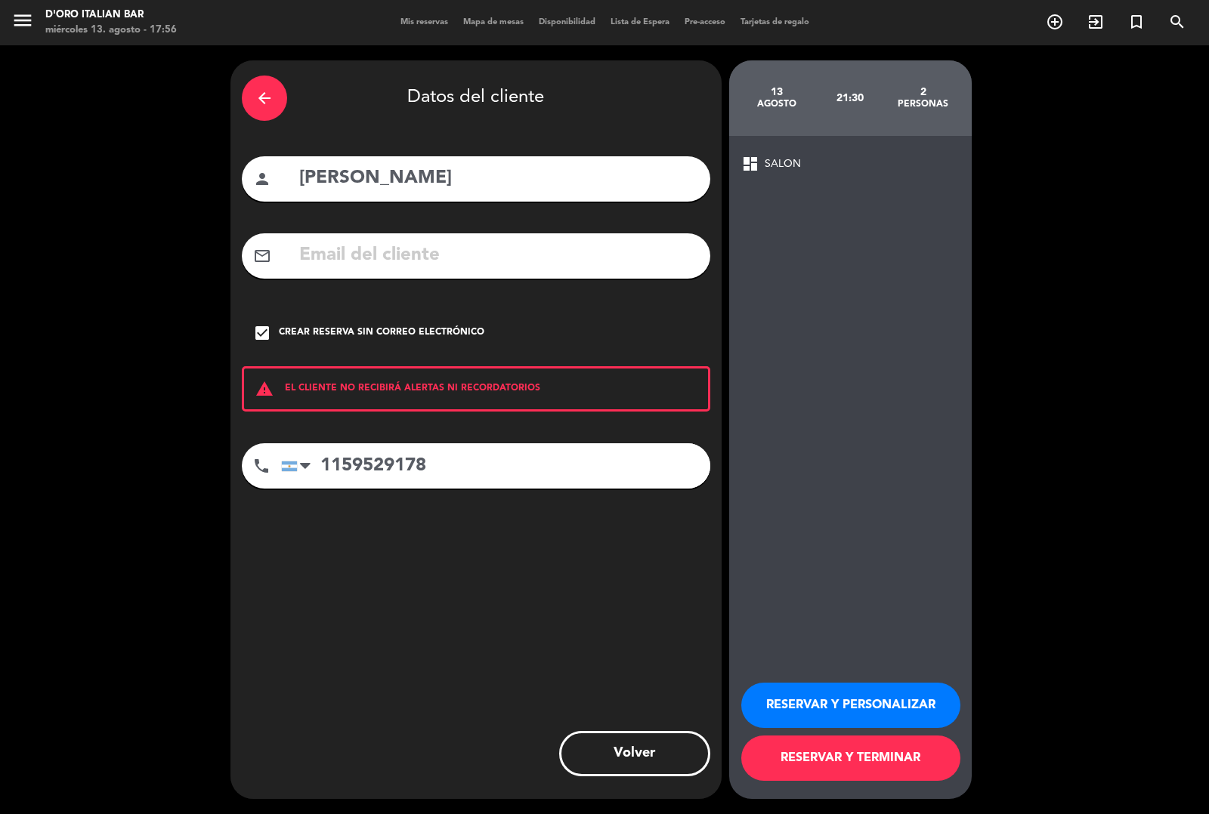
click at [273, 102] on icon "arrow_back" at bounding box center [264, 98] width 18 height 18
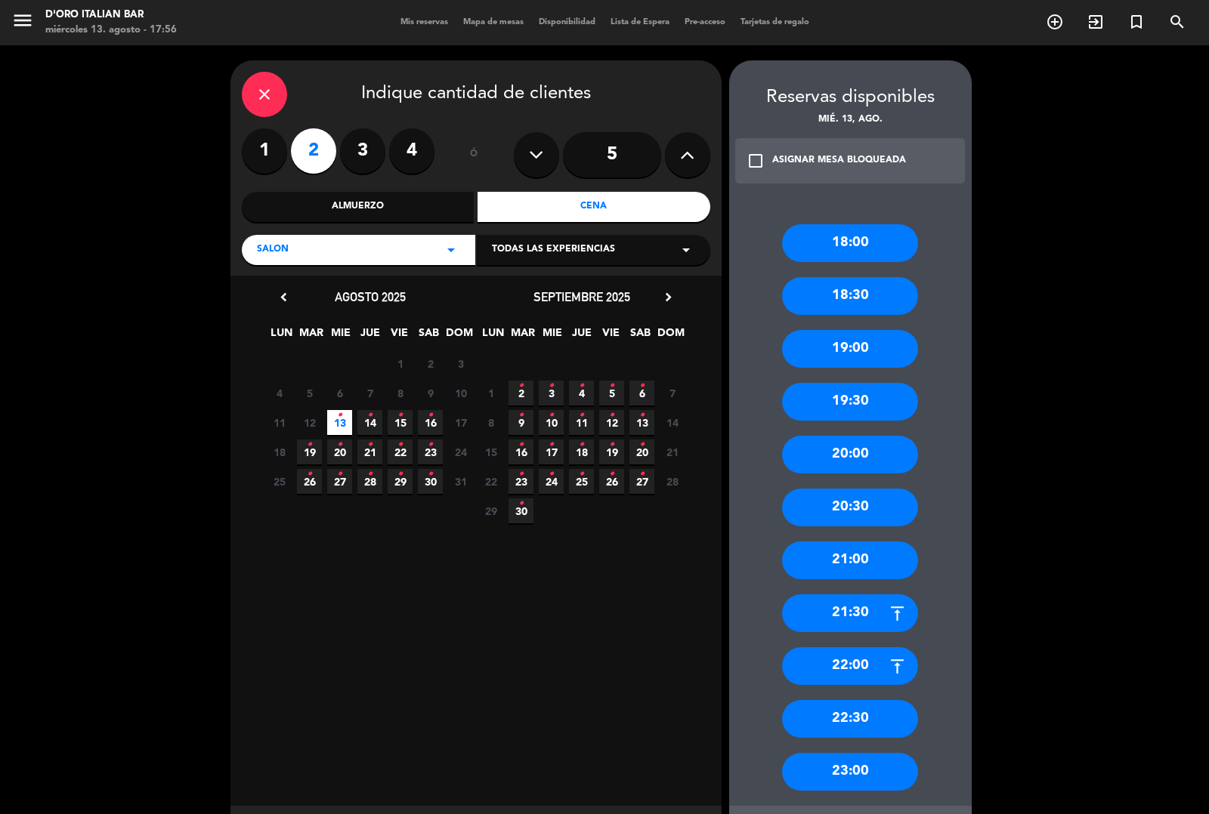
click at [847, 662] on div "22:00" at bounding box center [850, 667] width 136 height 38
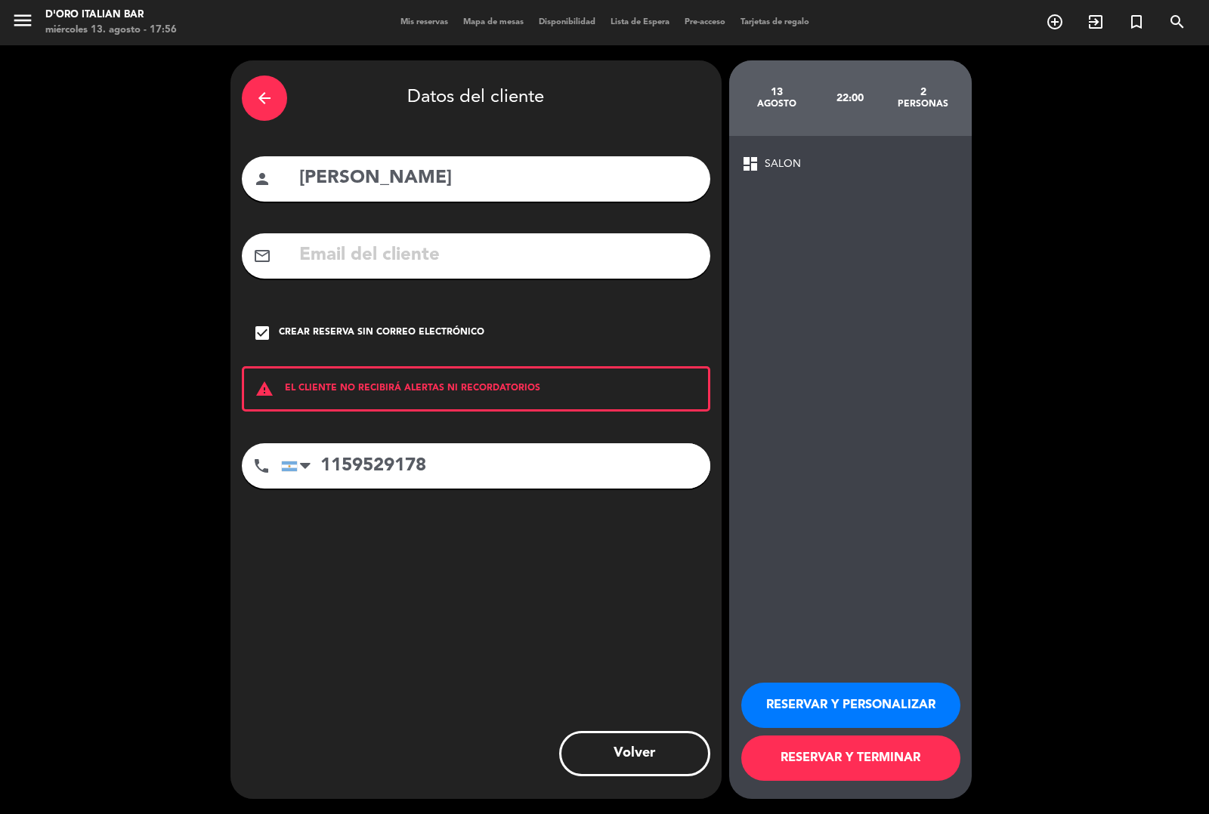
click at [1104, 257] on div "arrow_back Datos del cliente person GIANLUCA mail_outline check_box Crear reser…" at bounding box center [604, 429] width 1209 height 769
click at [847, 768] on button "RESERVAR Y TERMINAR" at bounding box center [850, 758] width 219 height 45
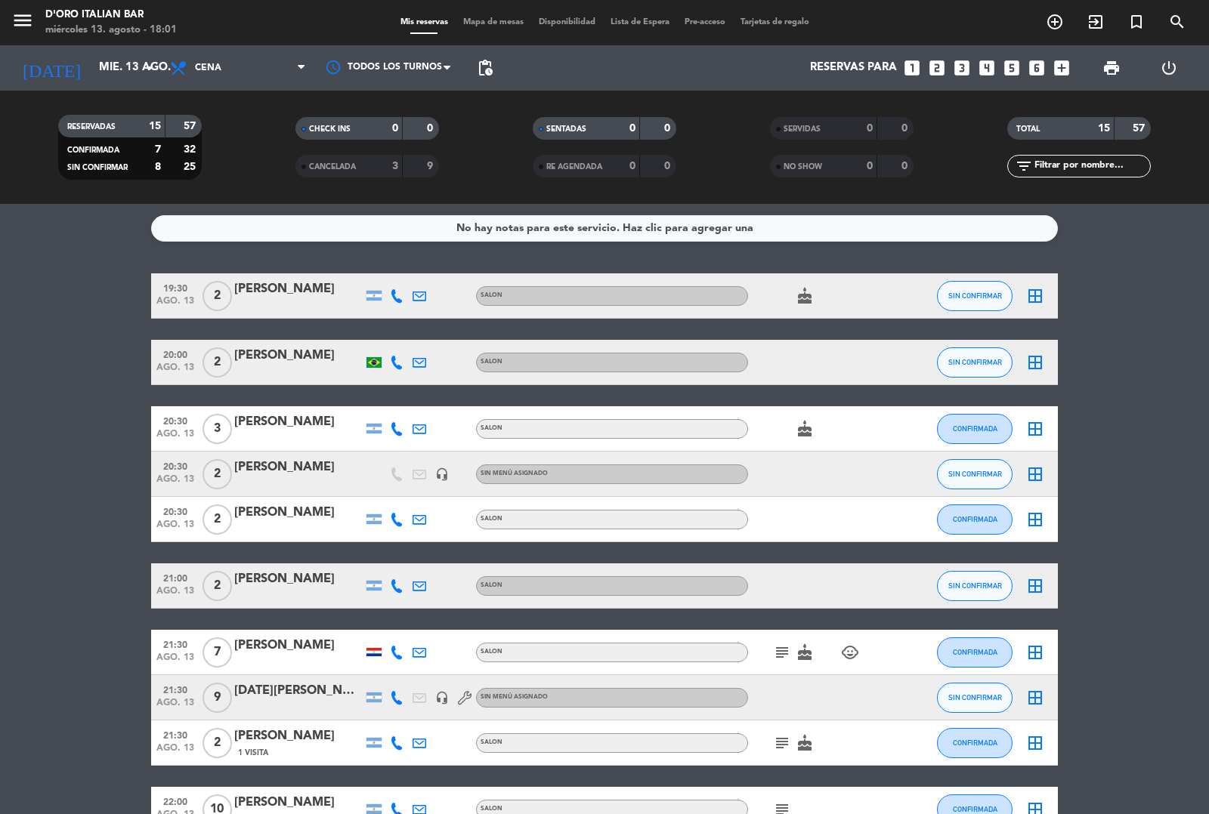
click at [886, 805] on div at bounding box center [904, 809] width 41 height 45
click at [892, 810] on div at bounding box center [904, 809] width 41 height 45
click at [889, 808] on div at bounding box center [904, 809] width 41 height 45
click at [884, 806] on div at bounding box center [904, 809] width 41 height 45
click at [892, 806] on div at bounding box center [904, 809] width 41 height 45
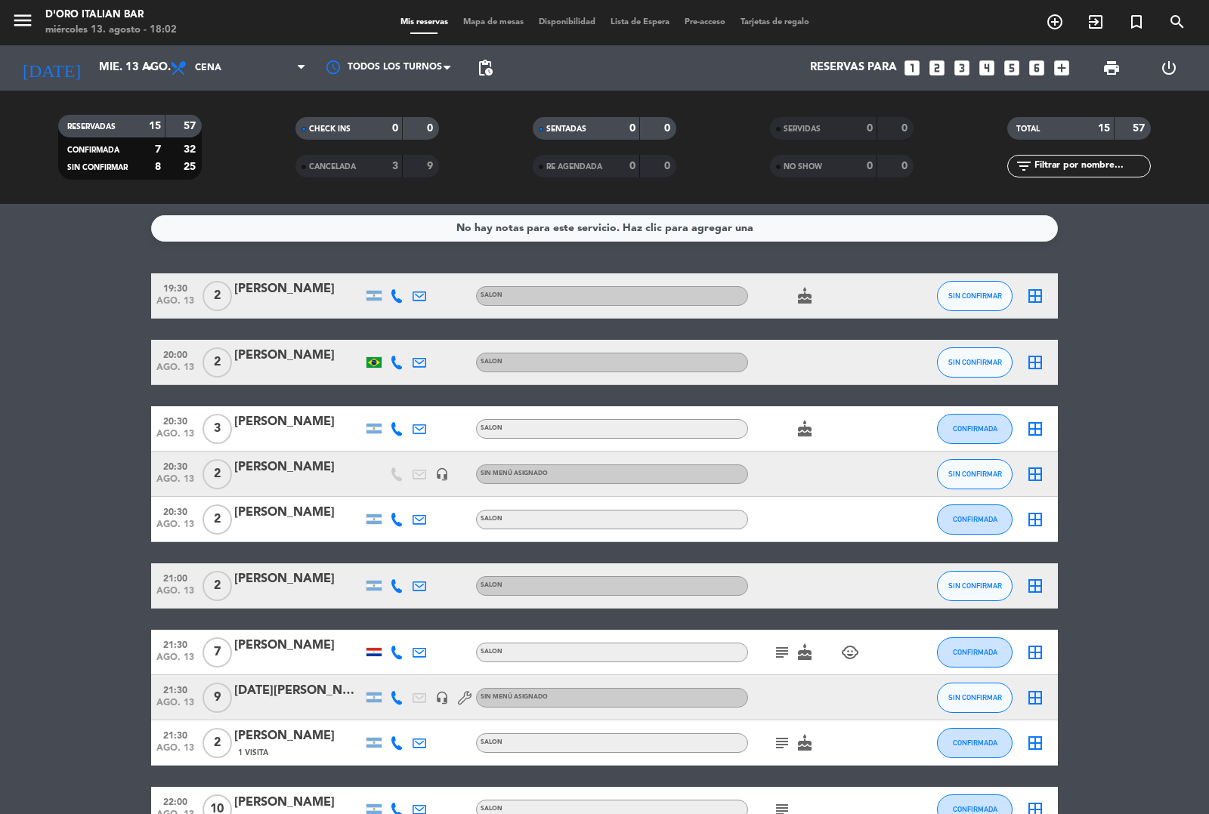
click at [892, 805] on div at bounding box center [904, 809] width 41 height 45
click at [1134, 503] on bookings-row "19:30 ago. 13 2 [PERSON_NAME] SALON cake SIN CONFIRMAR border_all 20:00 ago. 13…" at bounding box center [604, 677] width 1209 height 807
click at [894, 500] on div at bounding box center [904, 519] width 41 height 45
click at [1127, 500] on bookings-row "19:30 ago. 13 2 [PERSON_NAME] SALON cake SIN CONFIRMAR border_all 20:00 ago. 13…" at bounding box center [604, 677] width 1209 height 807
click at [1133, 499] on bookings-row "19:30 ago. 13 2 [PERSON_NAME] SALON cake SIN CONFIRMAR border_all 20:00 ago. 13…" at bounding box center [604, 677] width 1209 height 807
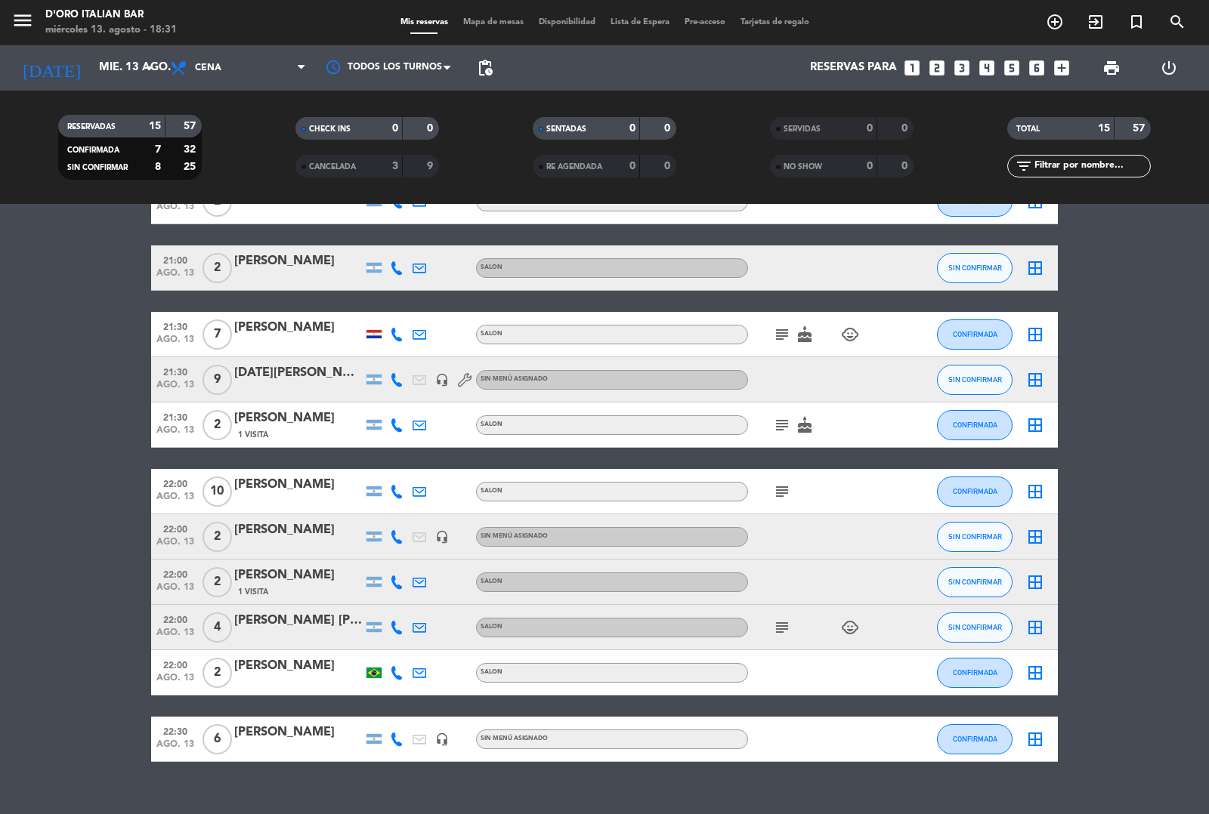
scroll to position [341, 0]
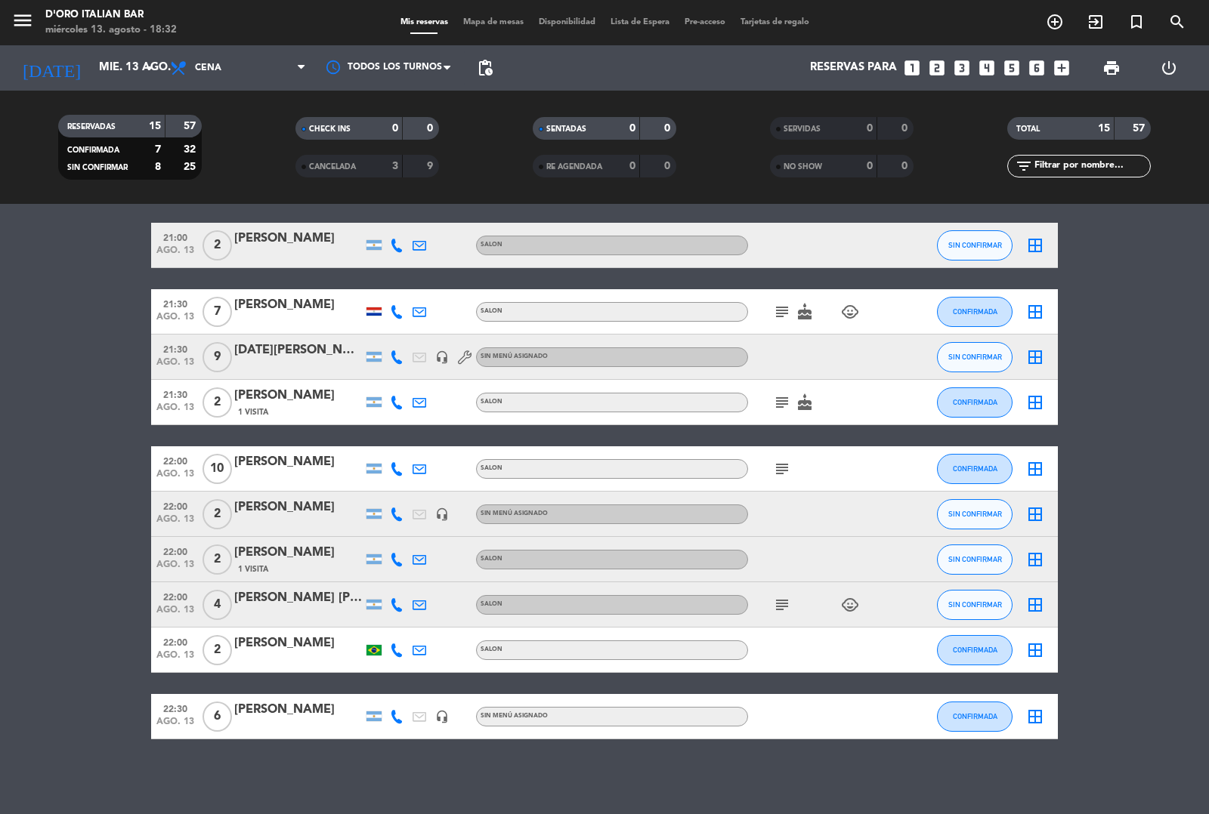
click at [775, 471] on icon "subject" at bounding box center [782, 469] width 18 height 18
click at [783, 398] on icon "subject" at bounding box center [782, 403] width 18 height 18
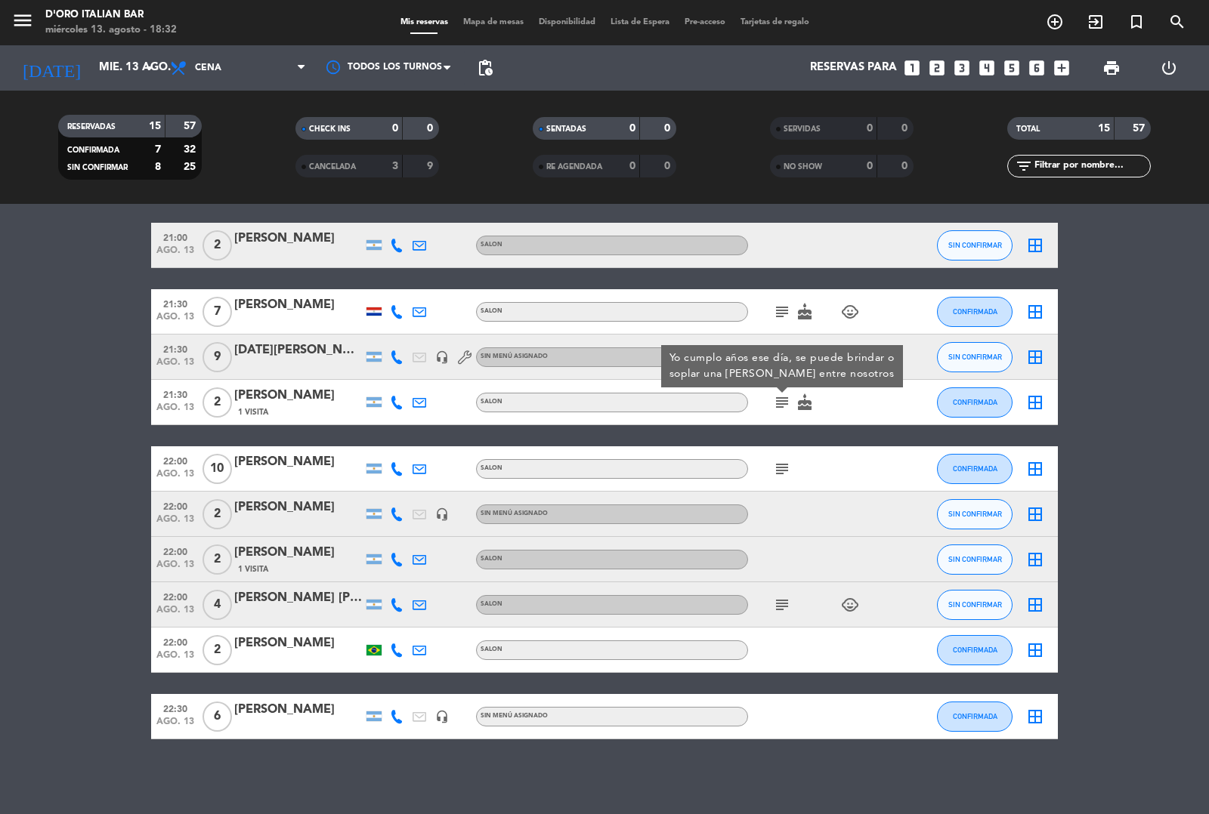
click at [858, 559] on div at bounding box center [816, 559] width 136 height 45
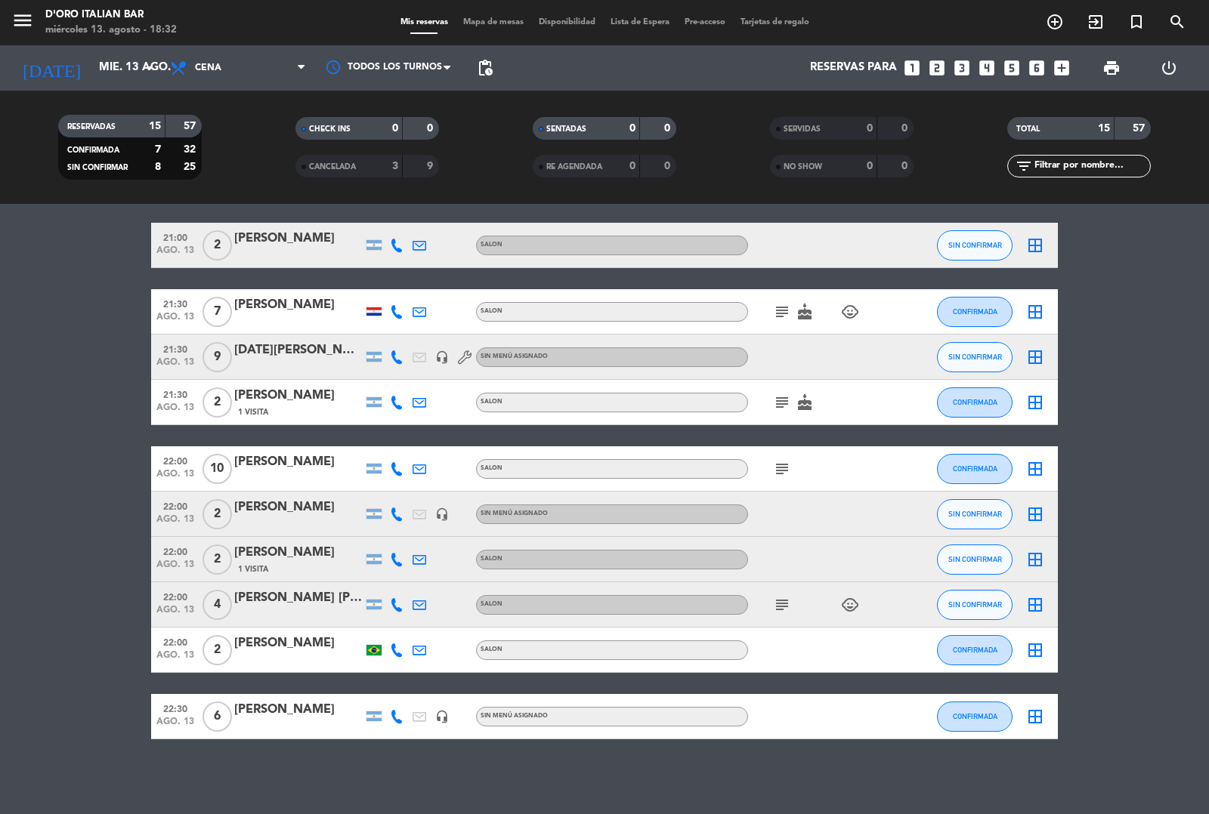
click at [374, 311] on div at bounding box center [373, 312] width 15 height 8
